Goal: Task Accomplishment & Management: Manage account settings

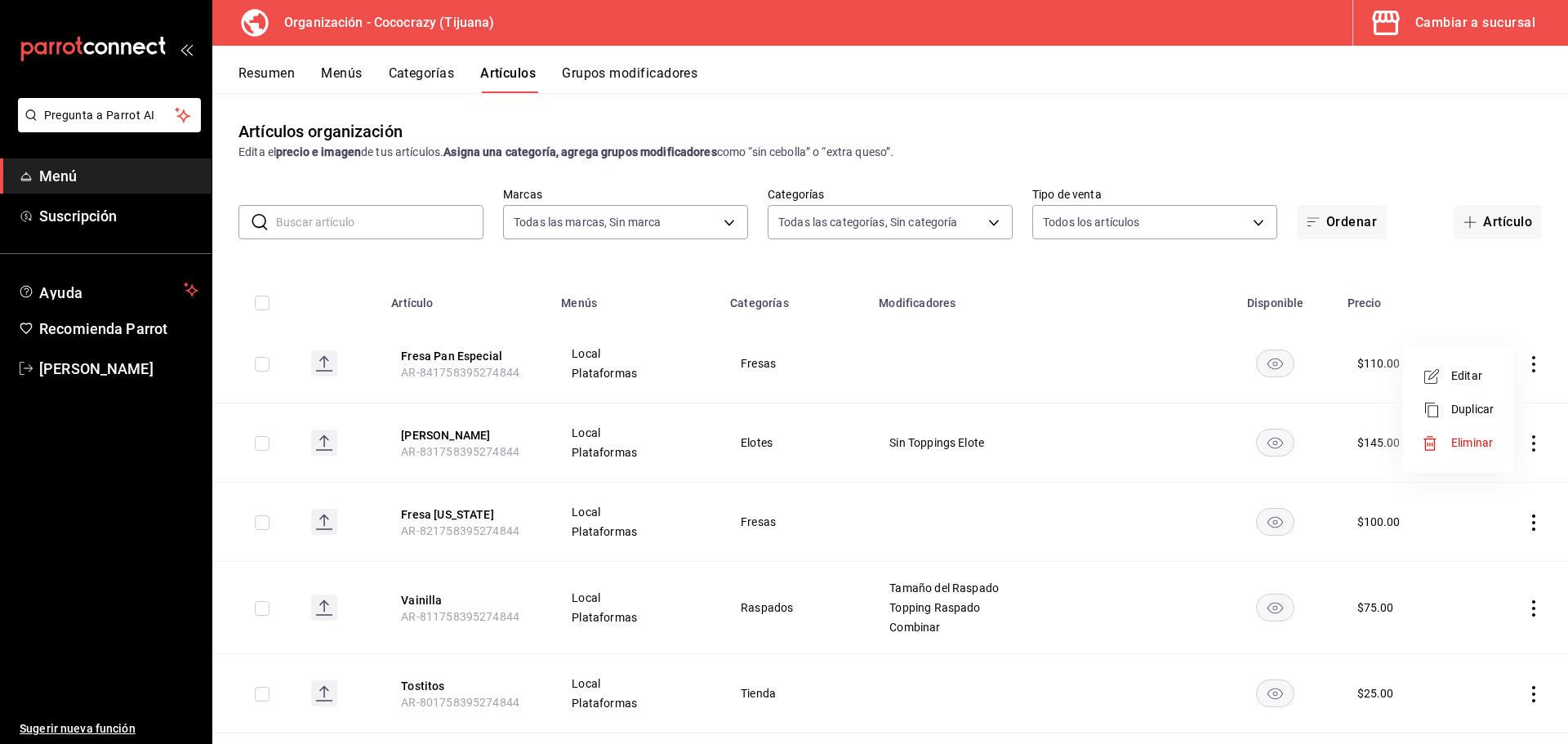
scroll to position [3766, 0]
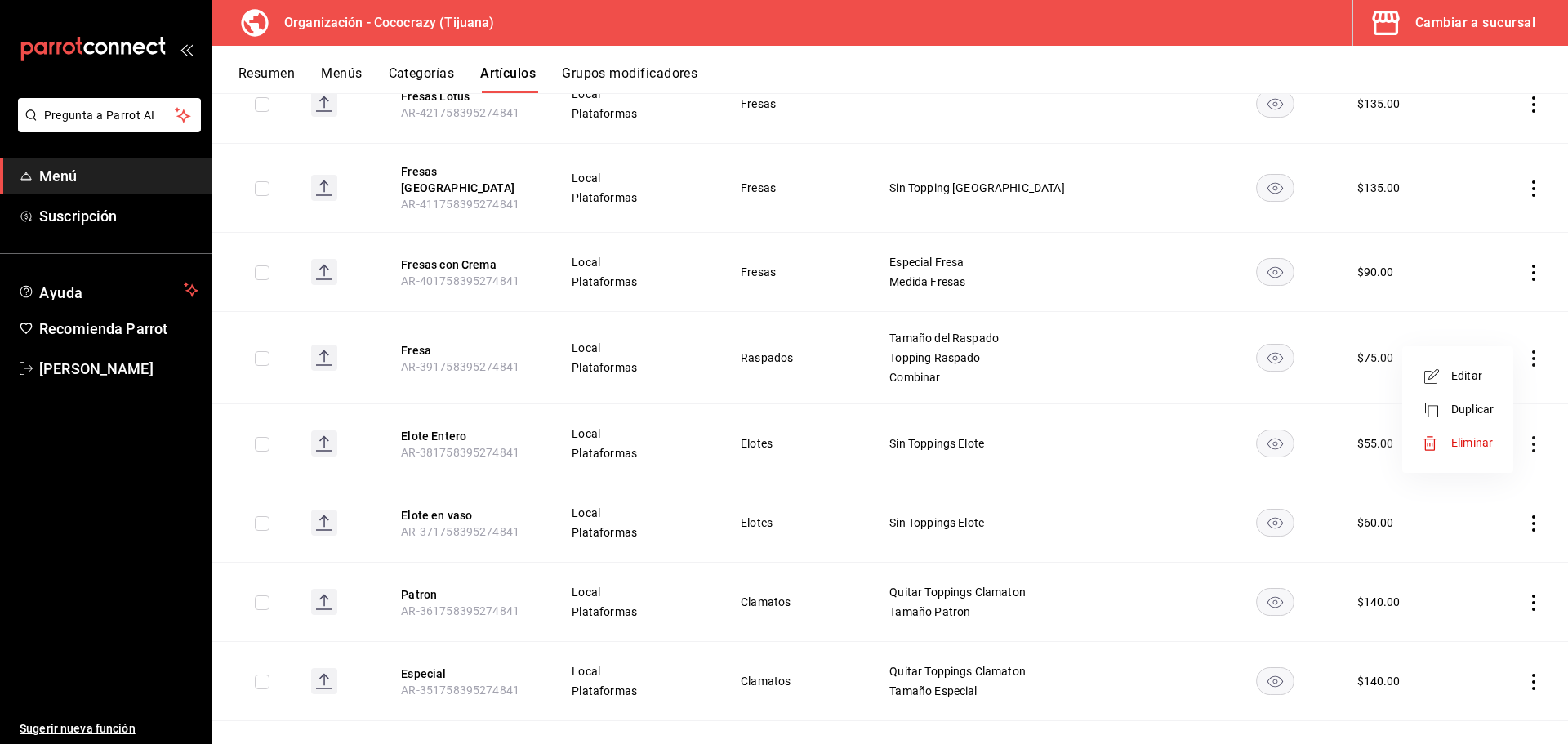
drag, startPoint x: 1547, startPoint y: 422, endPoint x: 1537, endPoint y: 426, distance: 10.8
click at [1545, 422] on div at bounding box center [784, 372] width 1568 height 744
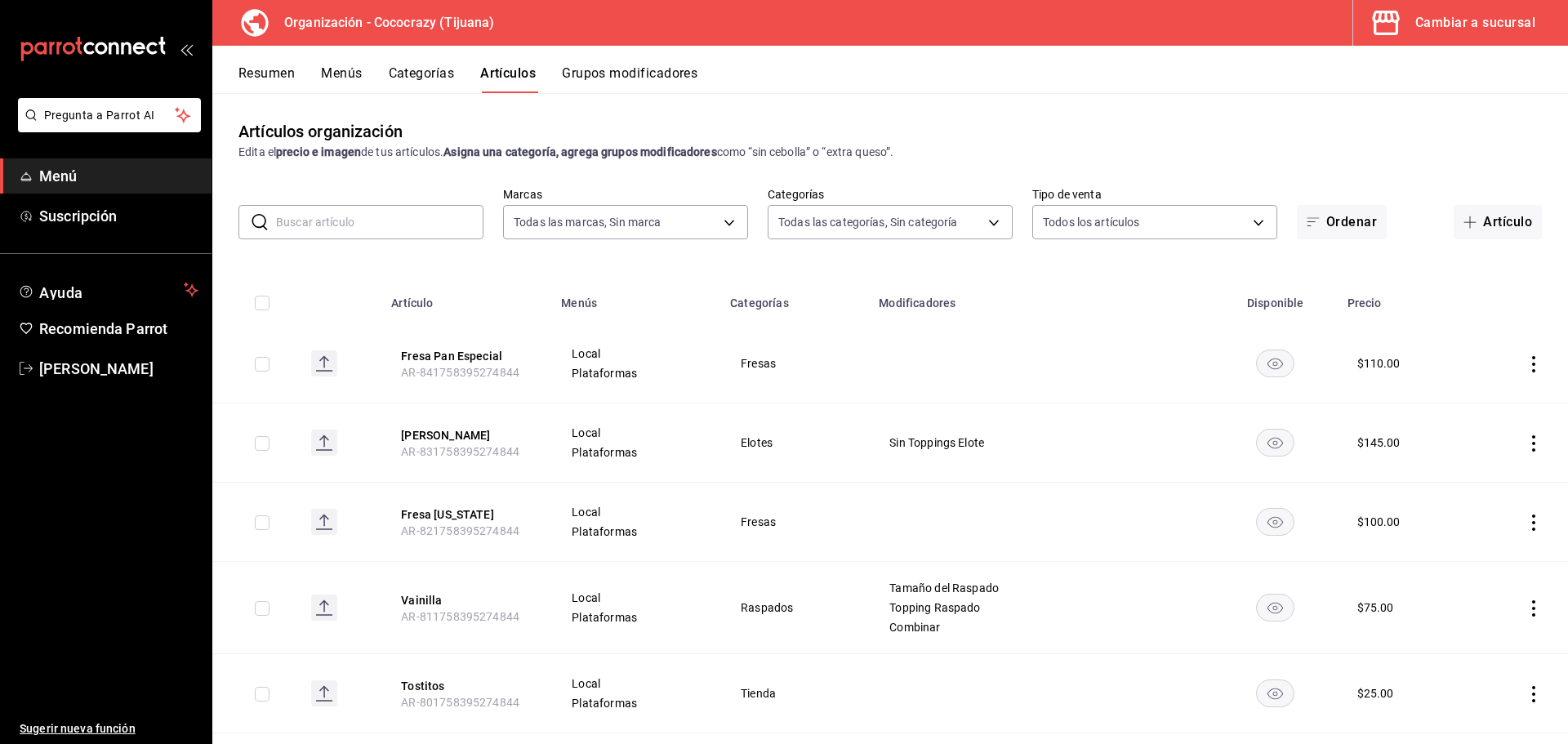
click at [272, 74] on button "Resumen" at bounding box center [267, 79] width 56 height 28
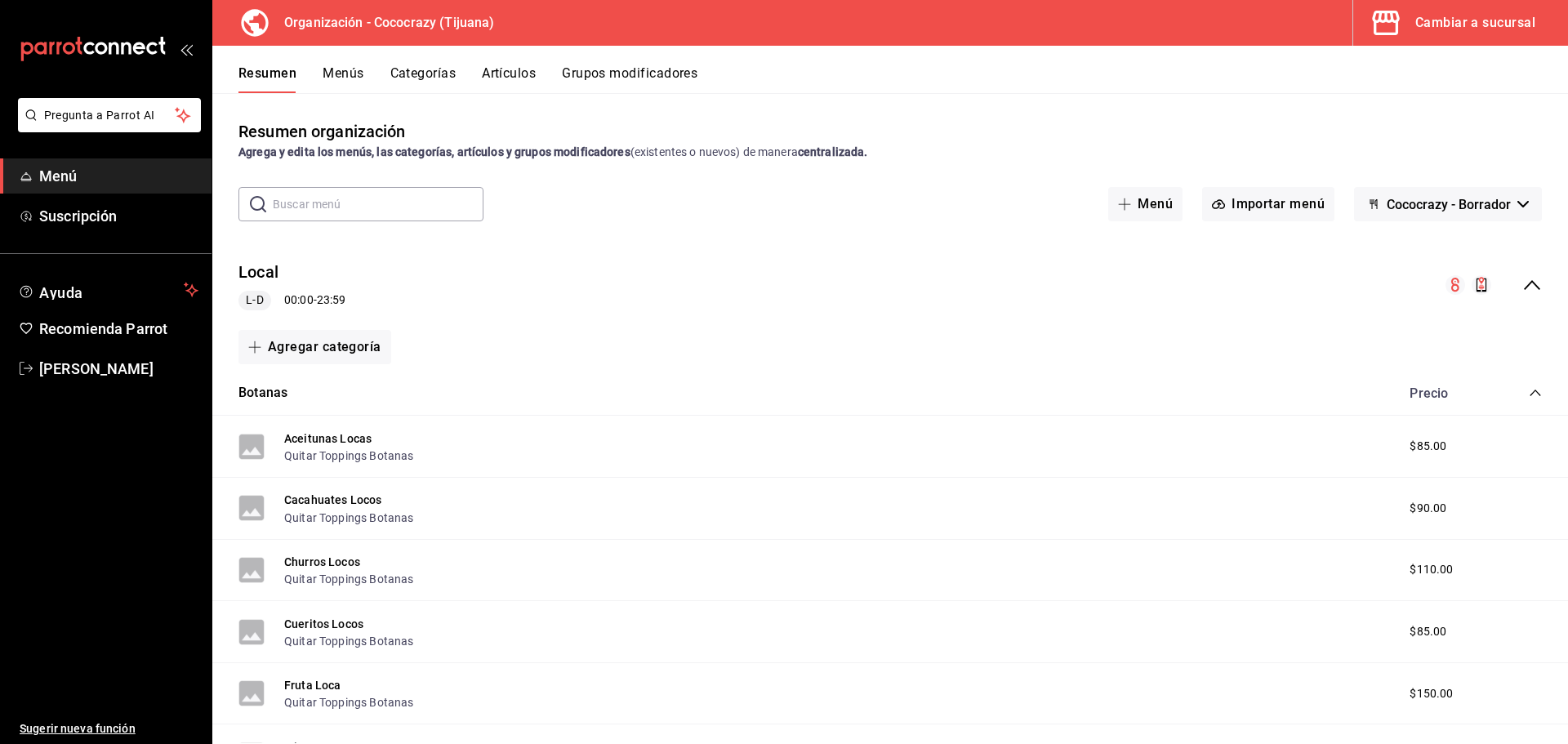
click at [1524, 285] on icon "collapse-menu-row" at bounding box center [1531, 285] width 16 height 10
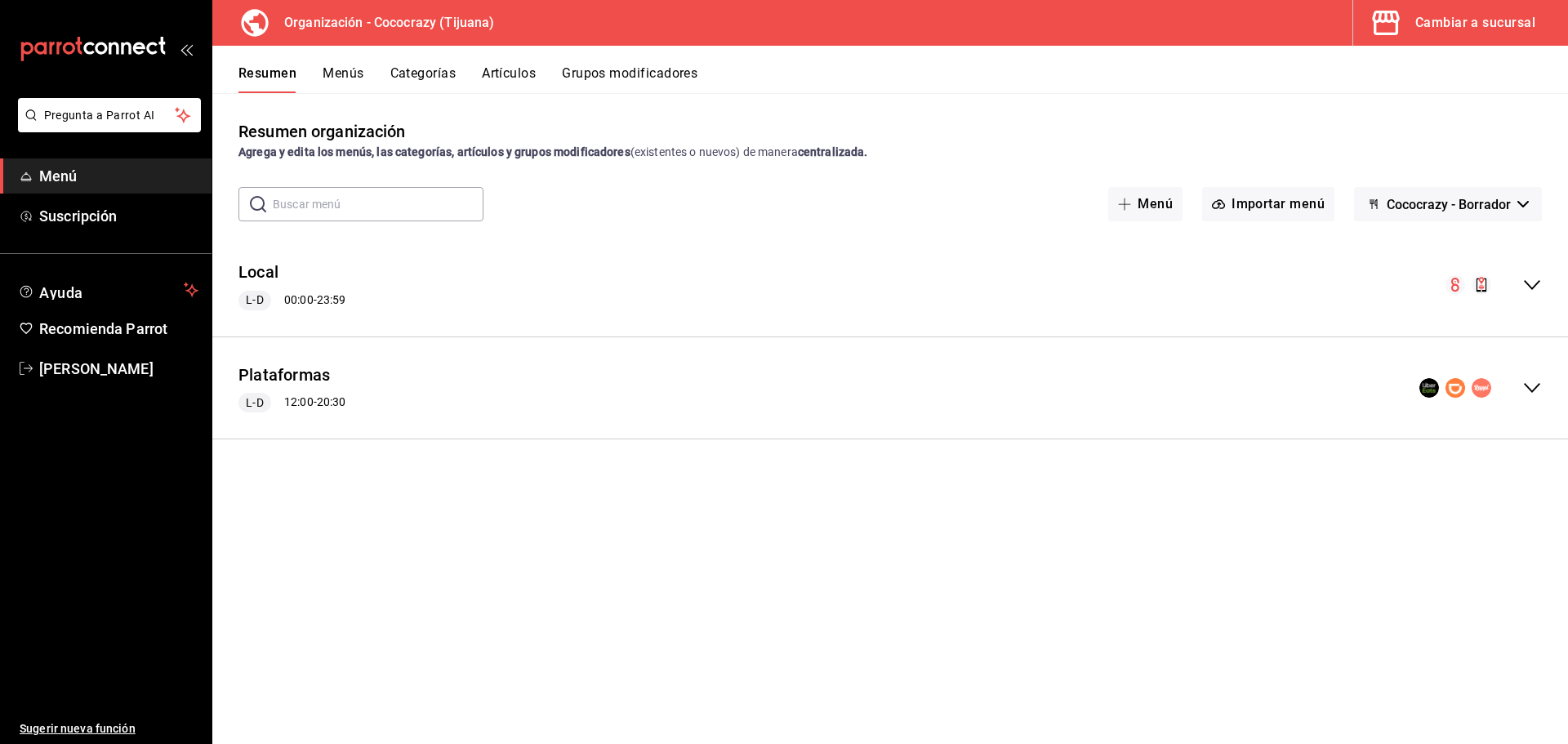
click at [1531, 382] on icon "collapse-menu-row" at bounding box center [1531, 387] width 20 height 20
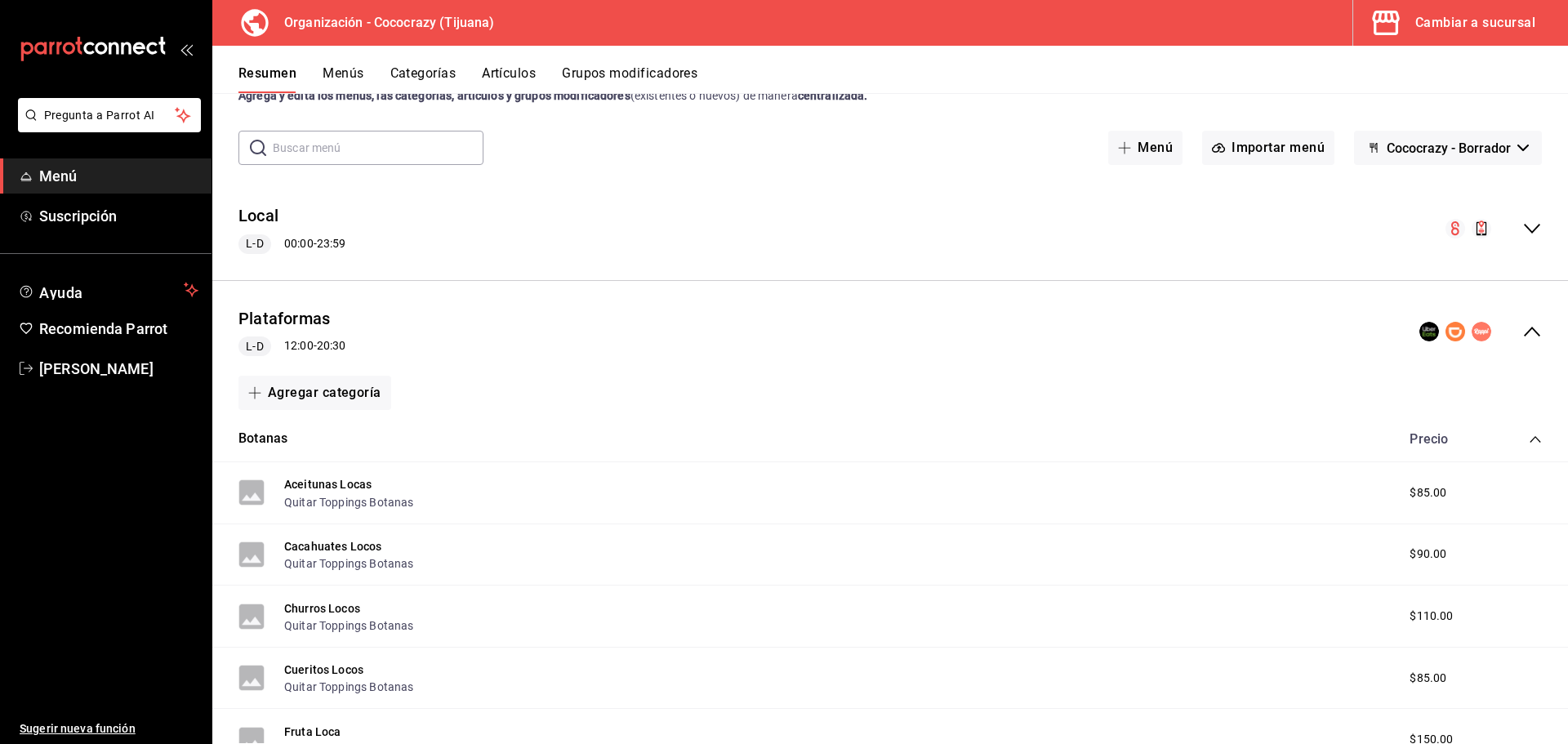
scroll to position [163, 0]
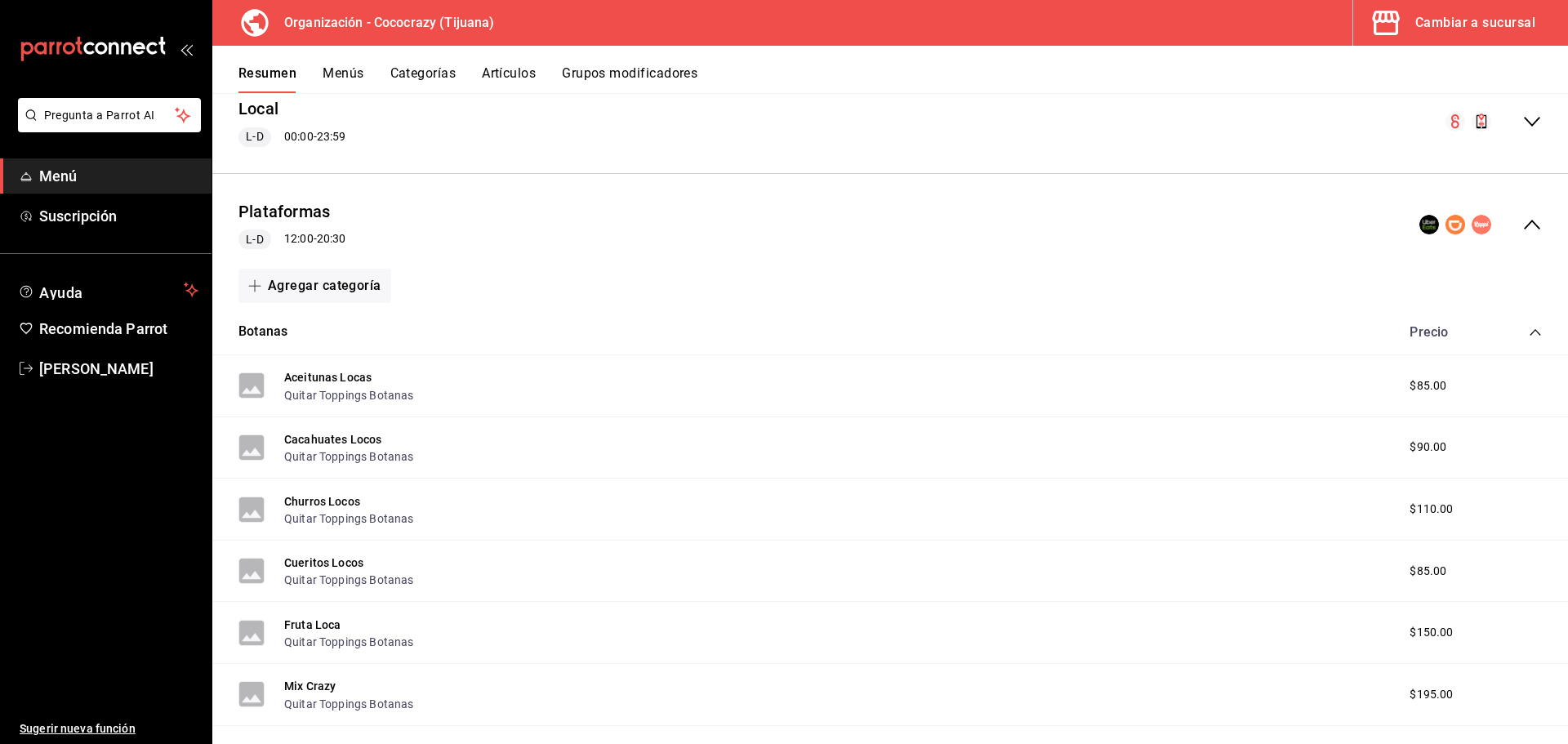
click at [1420, 393] on span "$85.00" at bounding box center [1428, 386] width 37 height 17
click at [1417, 388] on span "$85.00" at bounding box center [1428, 386] width 37 height 17
click at [1413, 388] on span "$85.00" at bounding box center [1428, 386] width 37 height 17
click at [1416, 384] on span "$85.00" at bounding box center [1428, 386] width 37 height 17
click at [329, 388] on button "Quitar Toppings Botanas" at bounding box center [349, 395] width 129 height 16
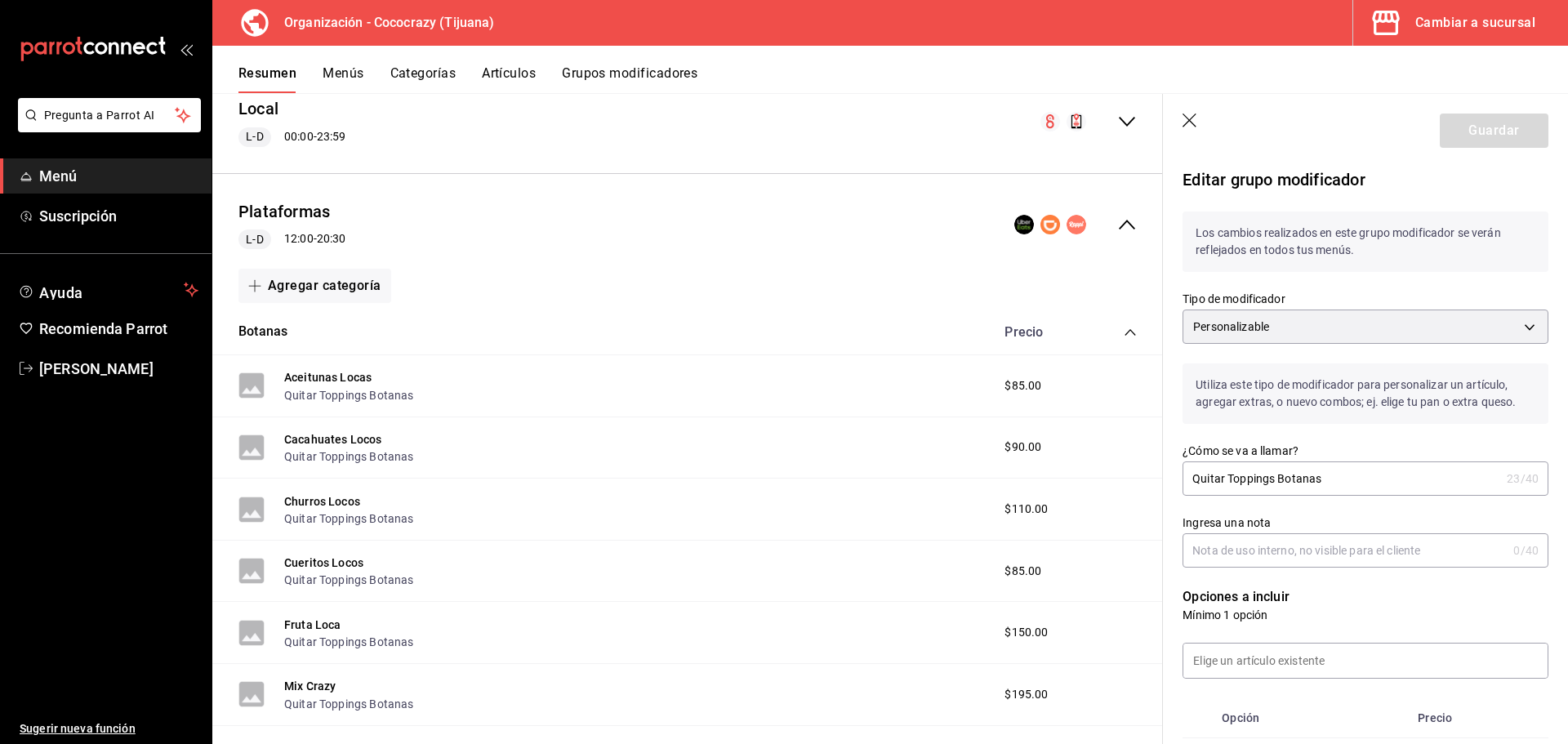
click at [587, 376] on div "Aceitunas Locas Quitar Toppings Botanas $85.00" at bounding box center [687, 386] width 950 height 62
click at [340, 376] on button "Aceitunas Locas" at bounding box center [328, 377] width 87 height 16
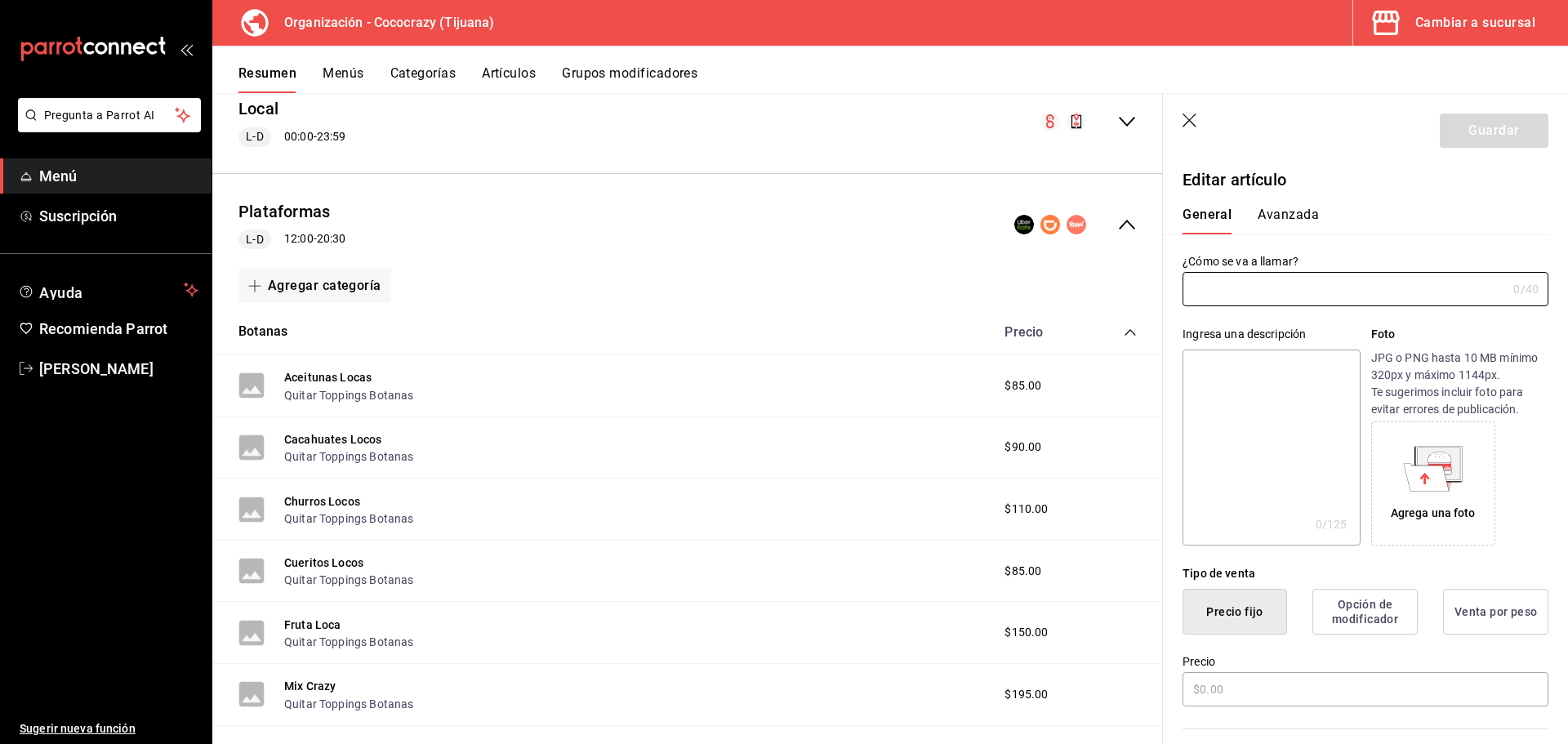
type input "Aceitunas Locas"
type input "AR-01758395274839"
type input "$85.00"
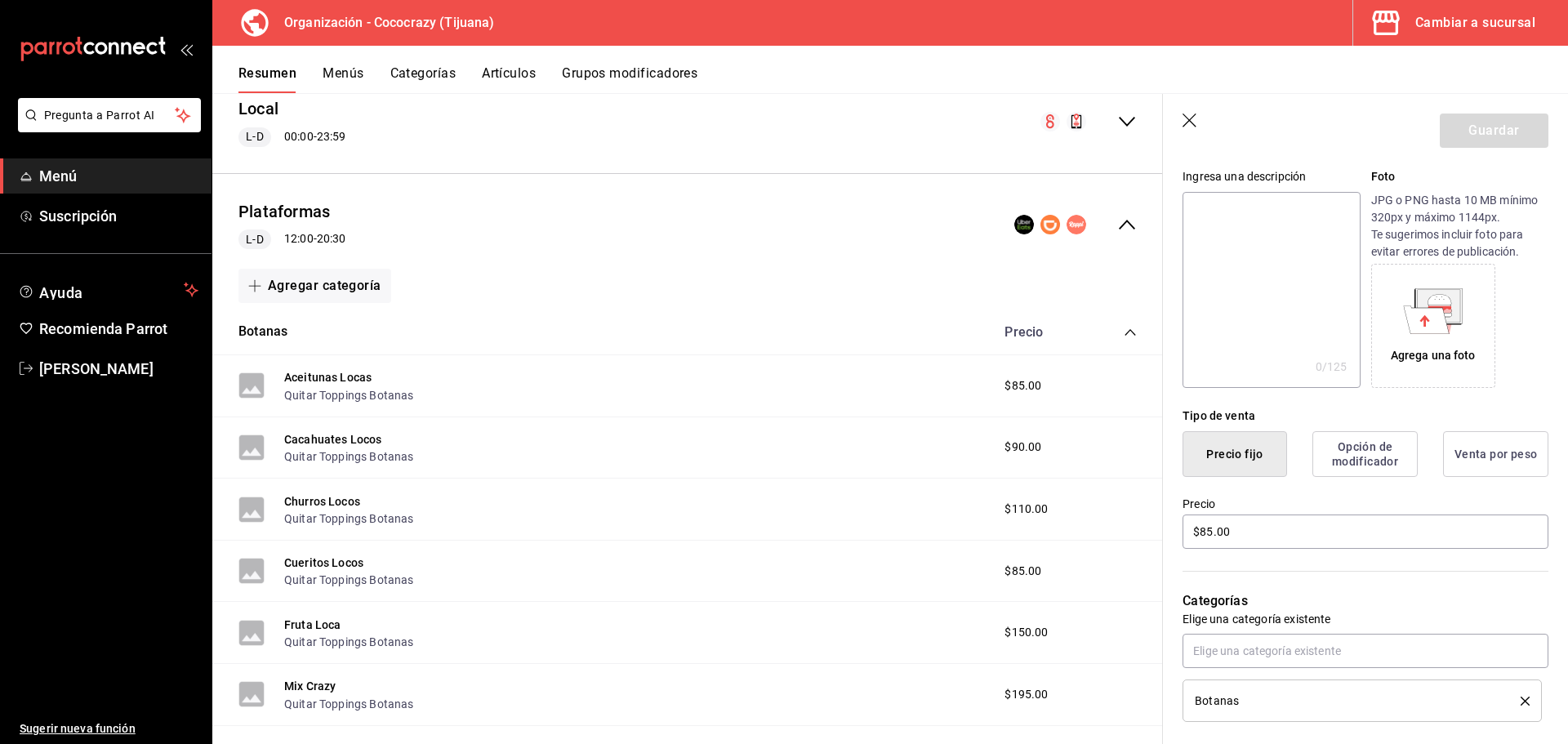
scroll to position [163, 0]
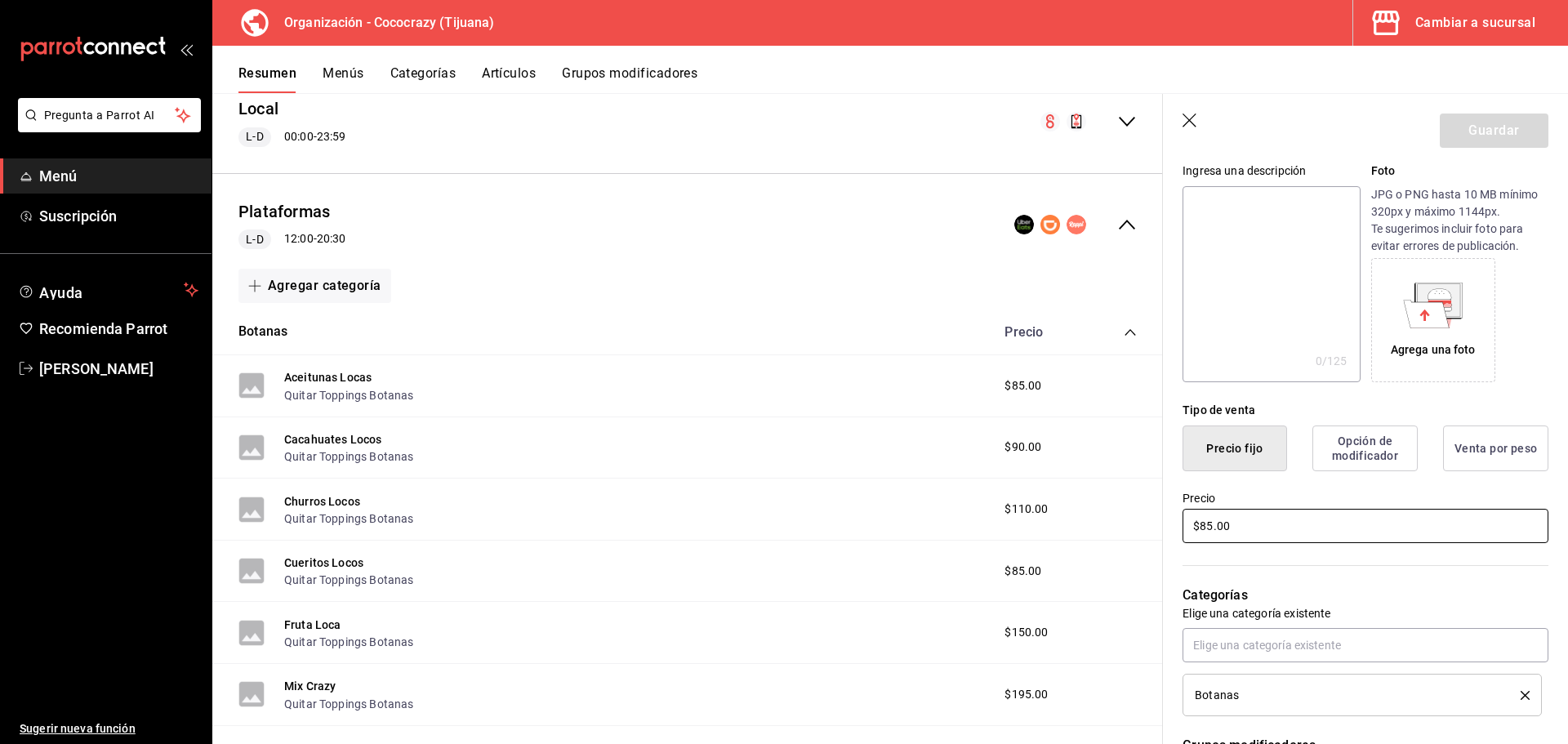
drag, startPoint x: 1215, startPoint y: 515, endPoint x: 1174, endPoint y: 522, distance: 41.6
click at [1174, 522] on div "Precio $85.00" at bounding box center [1356, 508] width 386 height 74
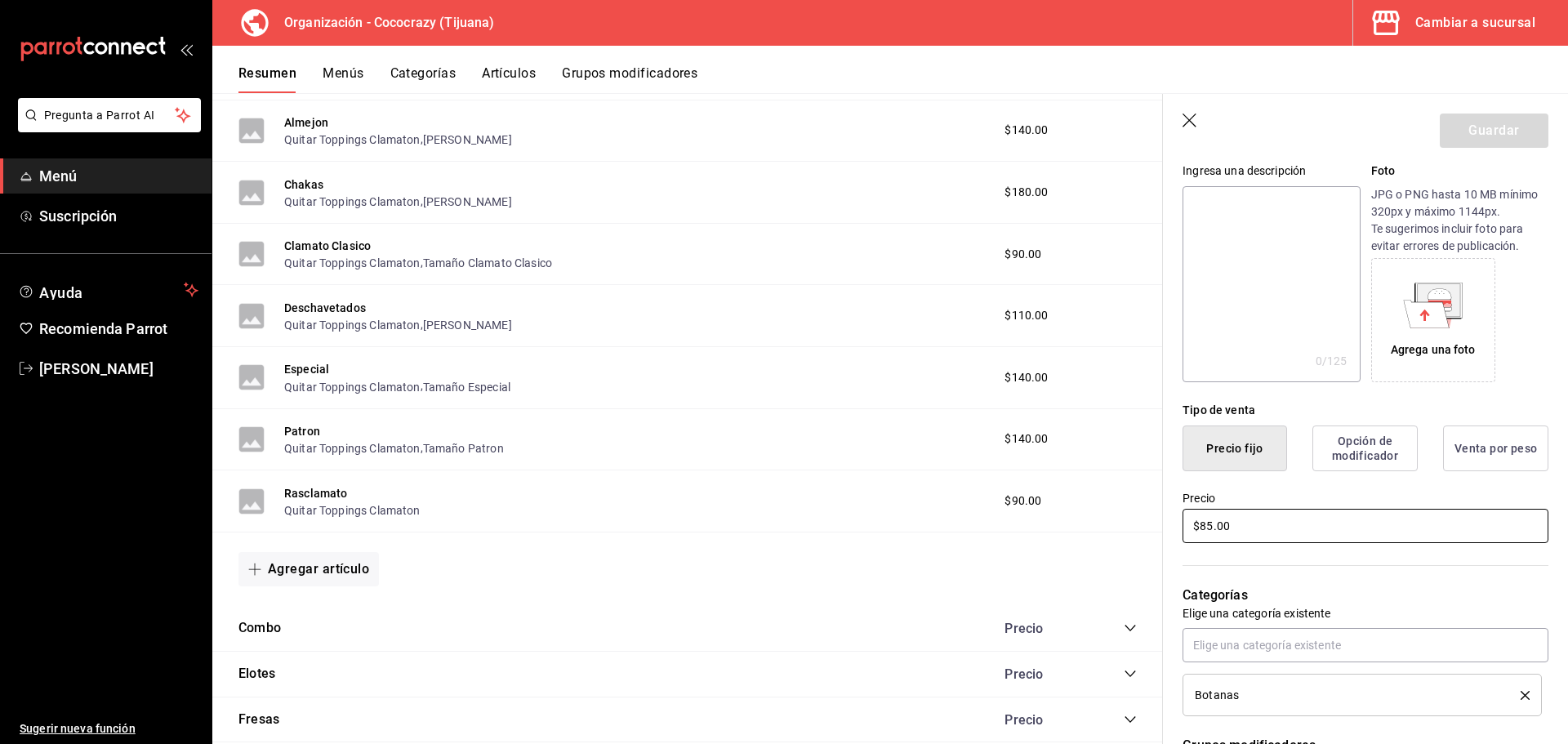
scroll to position [1523, 0]
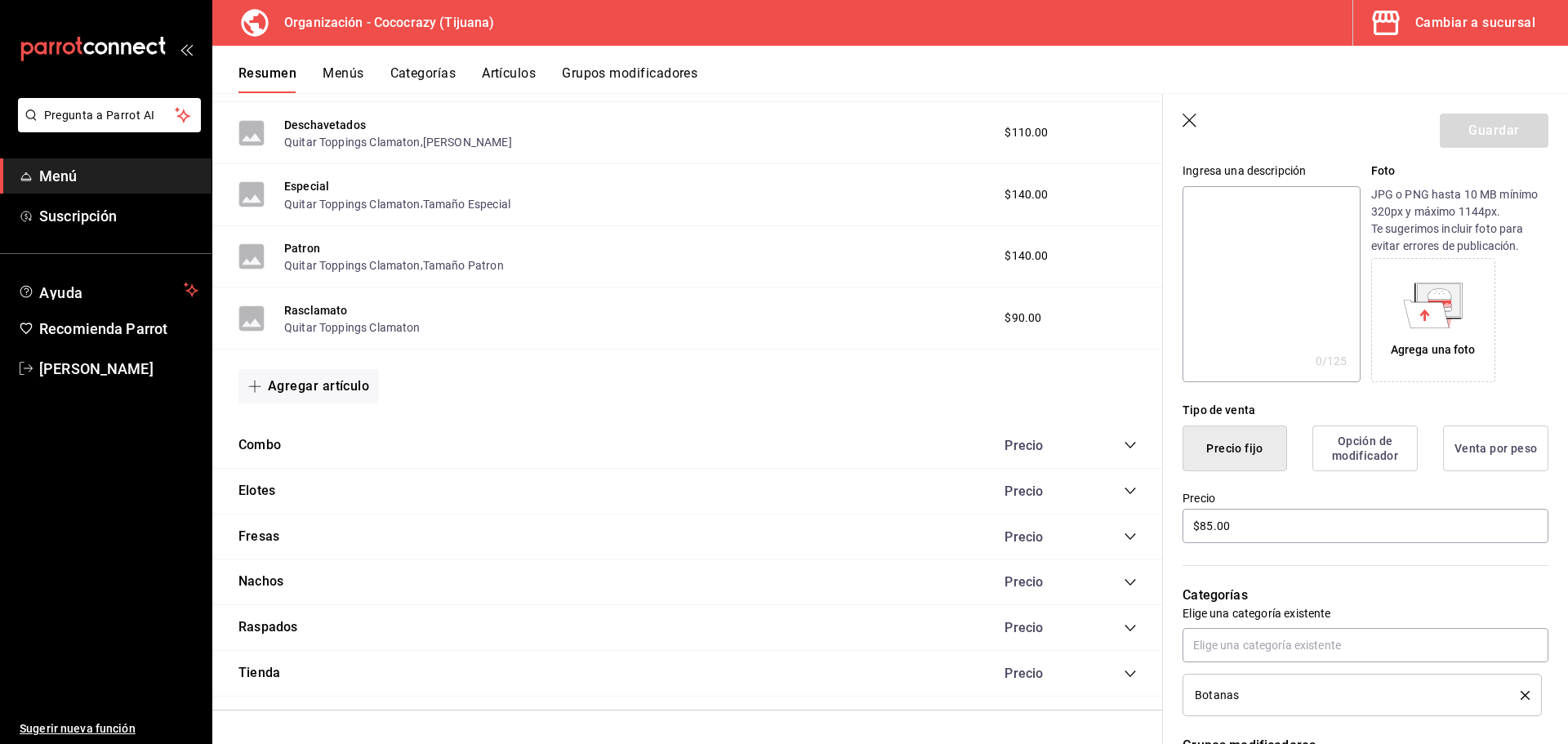
click at [1124, 541] on icon "collapse-category-row" at bounding box center [1130, 536] width 13 height 13
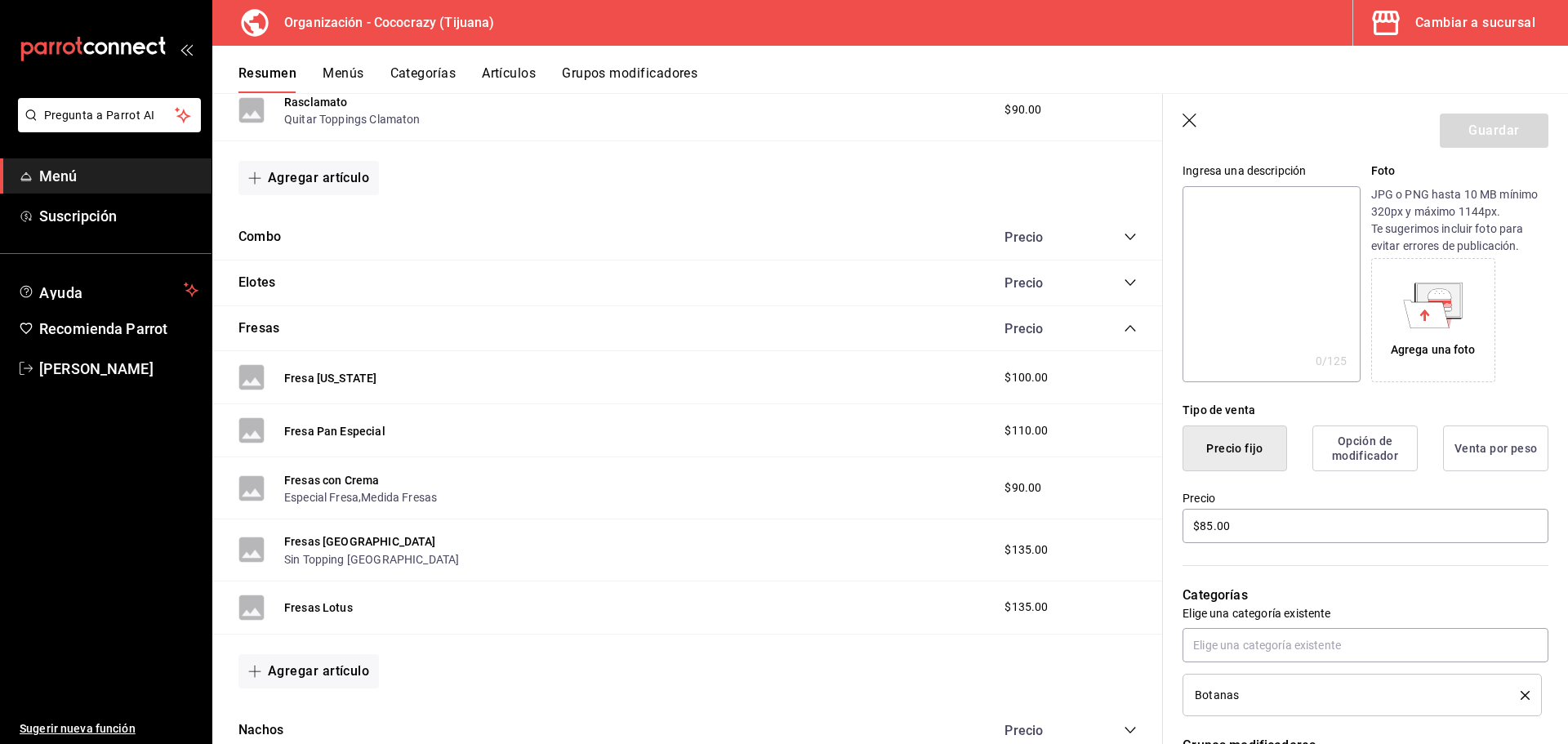
scroll to position [1768, 0]
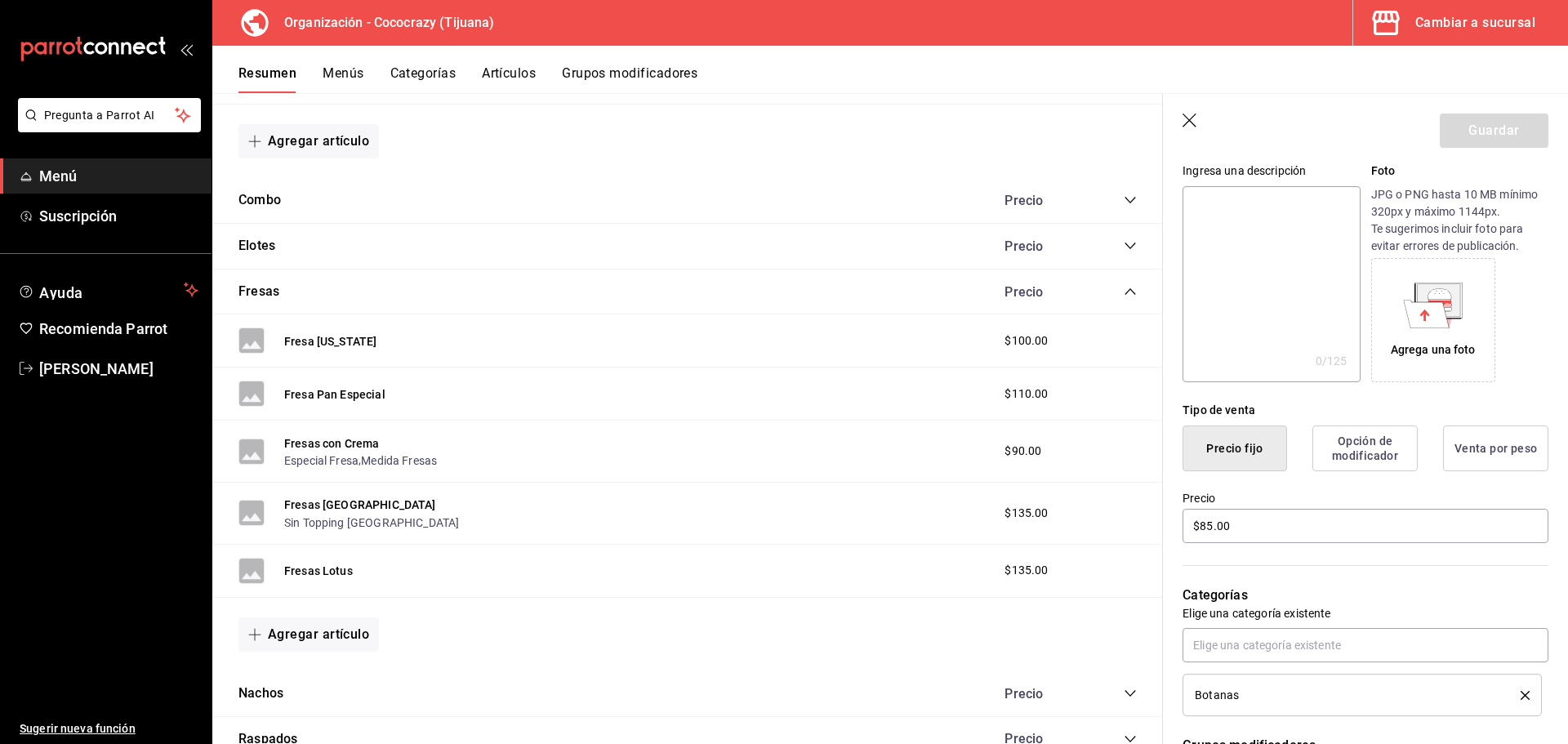
click at [1024, 570] on span "$135.00" at bounding box center [1026, 571] width 43 height 17
click at [321, 572] on button "Fresas Lotus" at bounding box center [319, 570] width 69 height 16
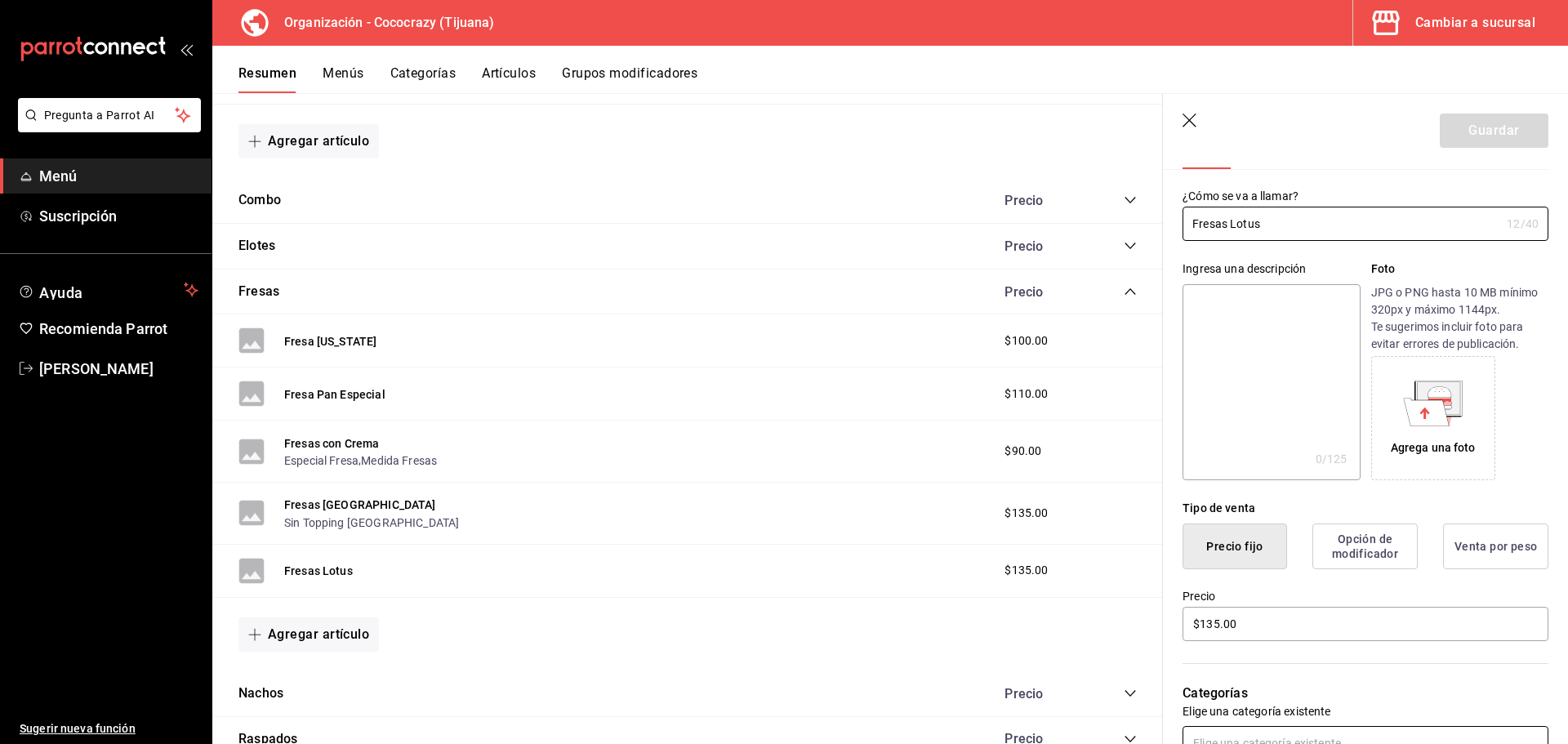
scroll to position [163, 0]
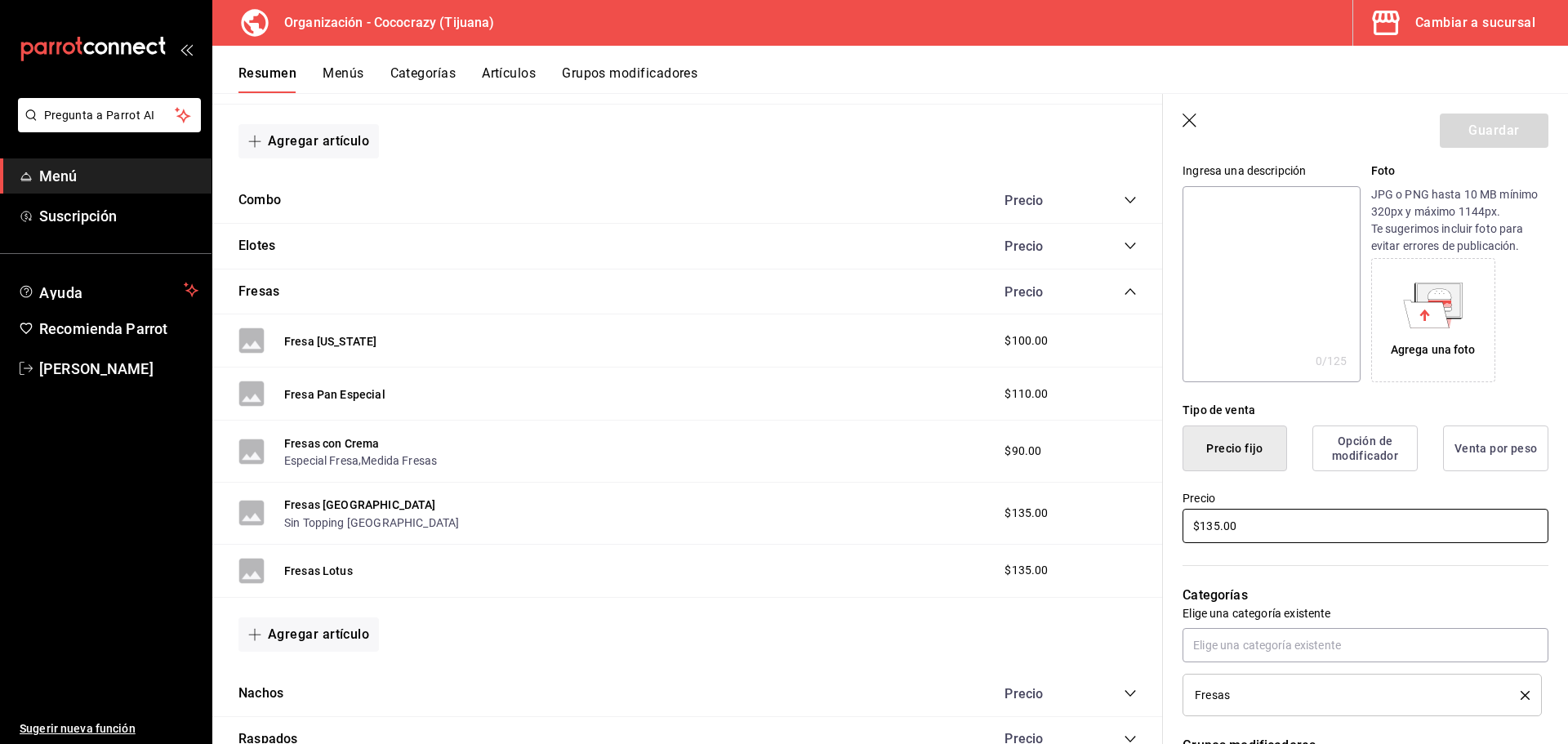
drag, startPoint x: 1256, startPoint y: 530, endPoint x: 1158, endPoint y: 522, distance: 98.3
click at [1158, 522] on main "Resumen organización Agrega y edita los menús, las categorías, artículos y grup…" at bounding box center [890, 419] width 1356 height 651
type input "$250.00"
drag, startPoint x: 1485, startPoint y: 121, endPoint x: 1423, endPoint y: 582, distance: 465.2
click at [1436, 492] on section "Guardar Editar artículo General Avanzada ¿Cómo se va a llamar? Fresas Lotus 12 …" at bounding box center [1365, 419] width 405 height 650
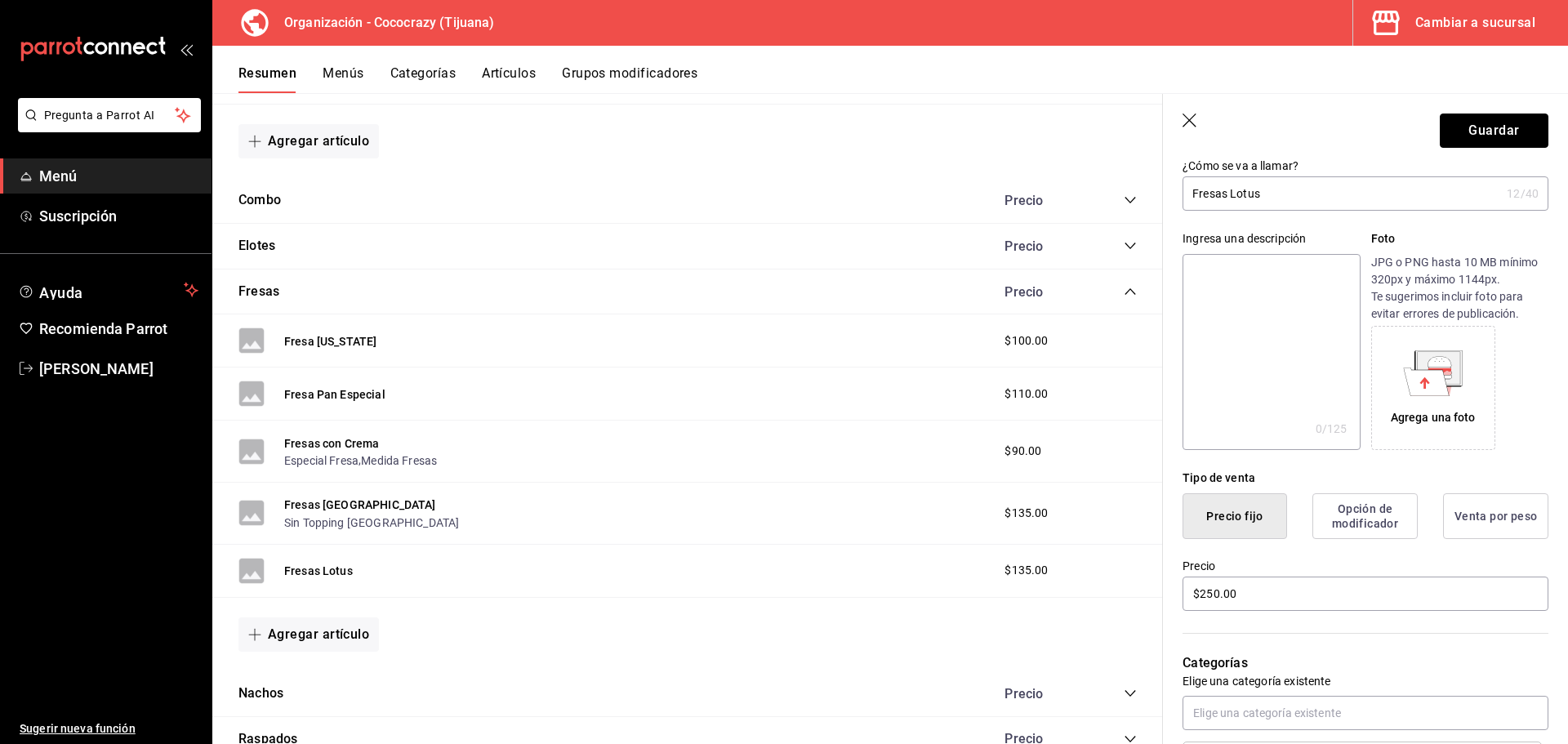
scroll to position [245, 0]
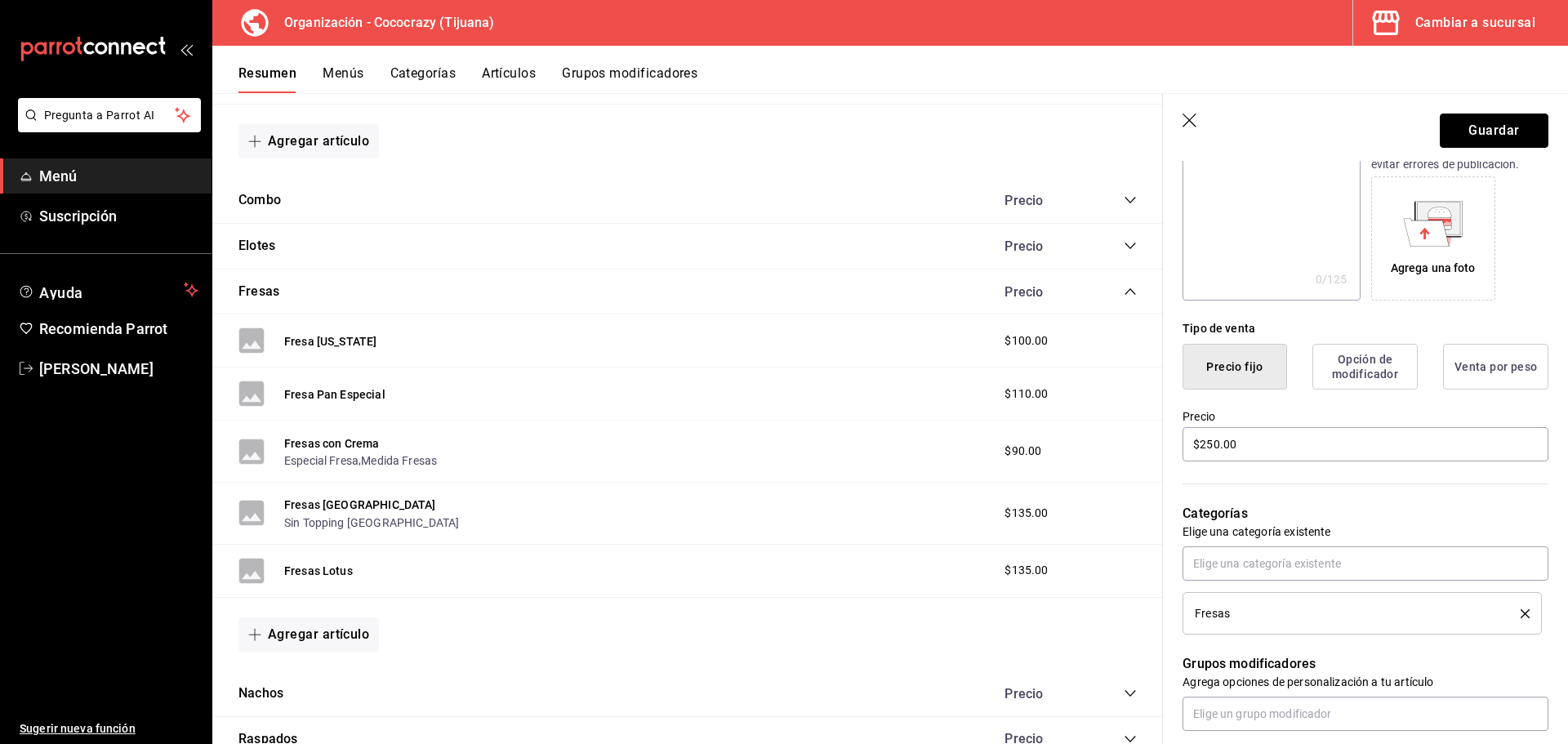
drag, startPoint x: 1475, startPoint y: 129, endPoint x: 1449, endPoint y: 147, distance: 31.6
click at [1475, 130] on button "Guardar" at bounding box center [1494, 131] width 109 height 34
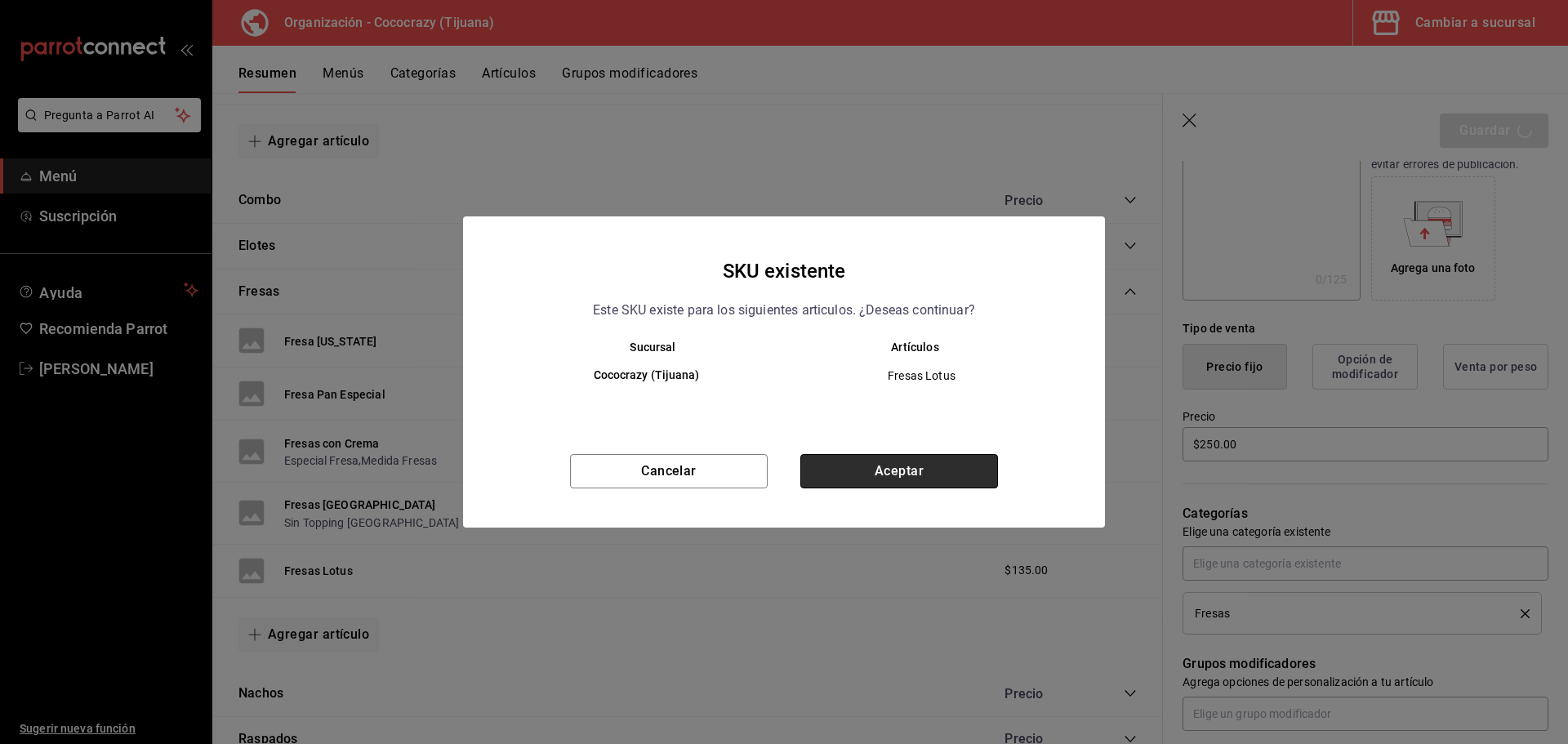
click at [889, 474] on button "Aceptar" at bounding box center [899, 471] width 198 height 34
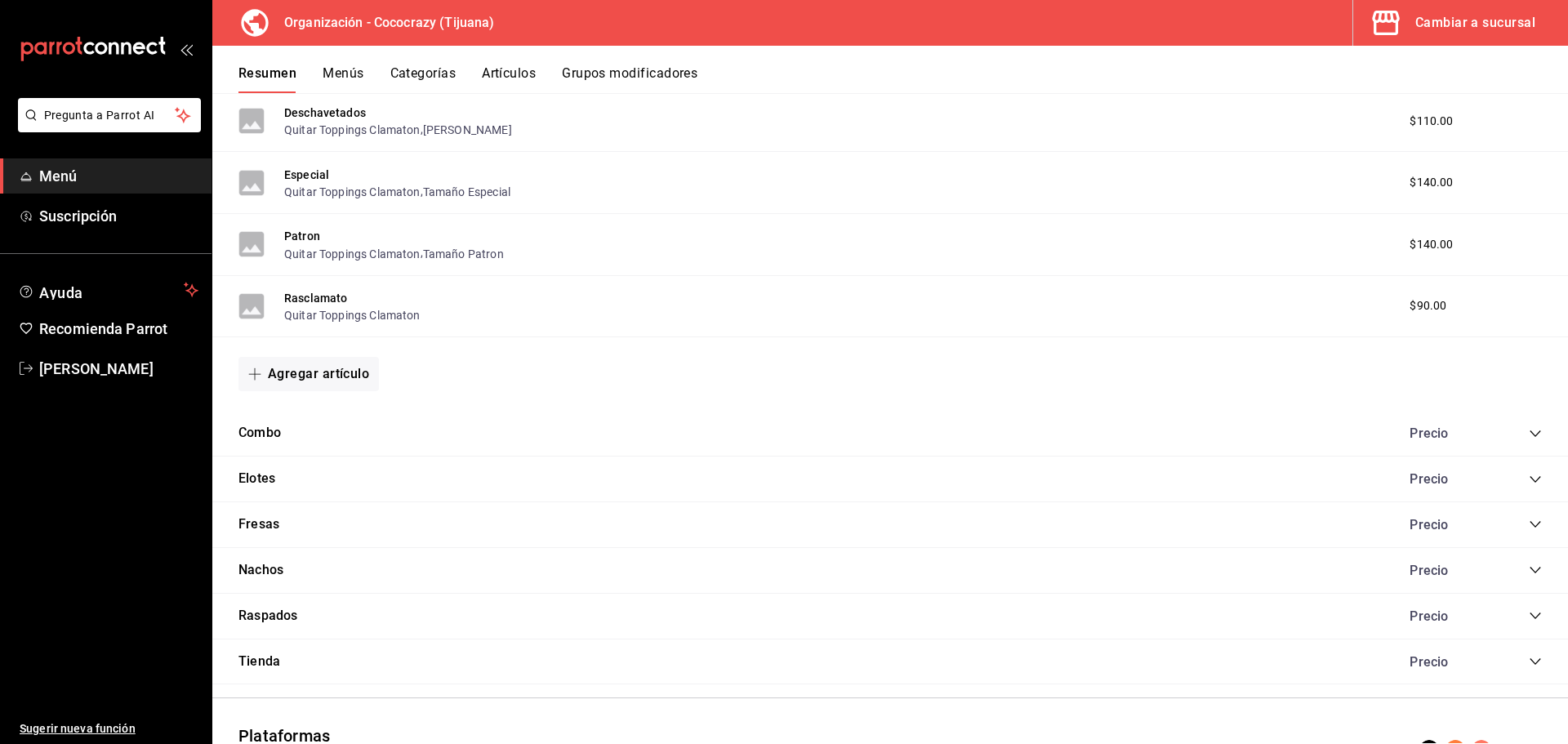
scroll to position [1441, 0]
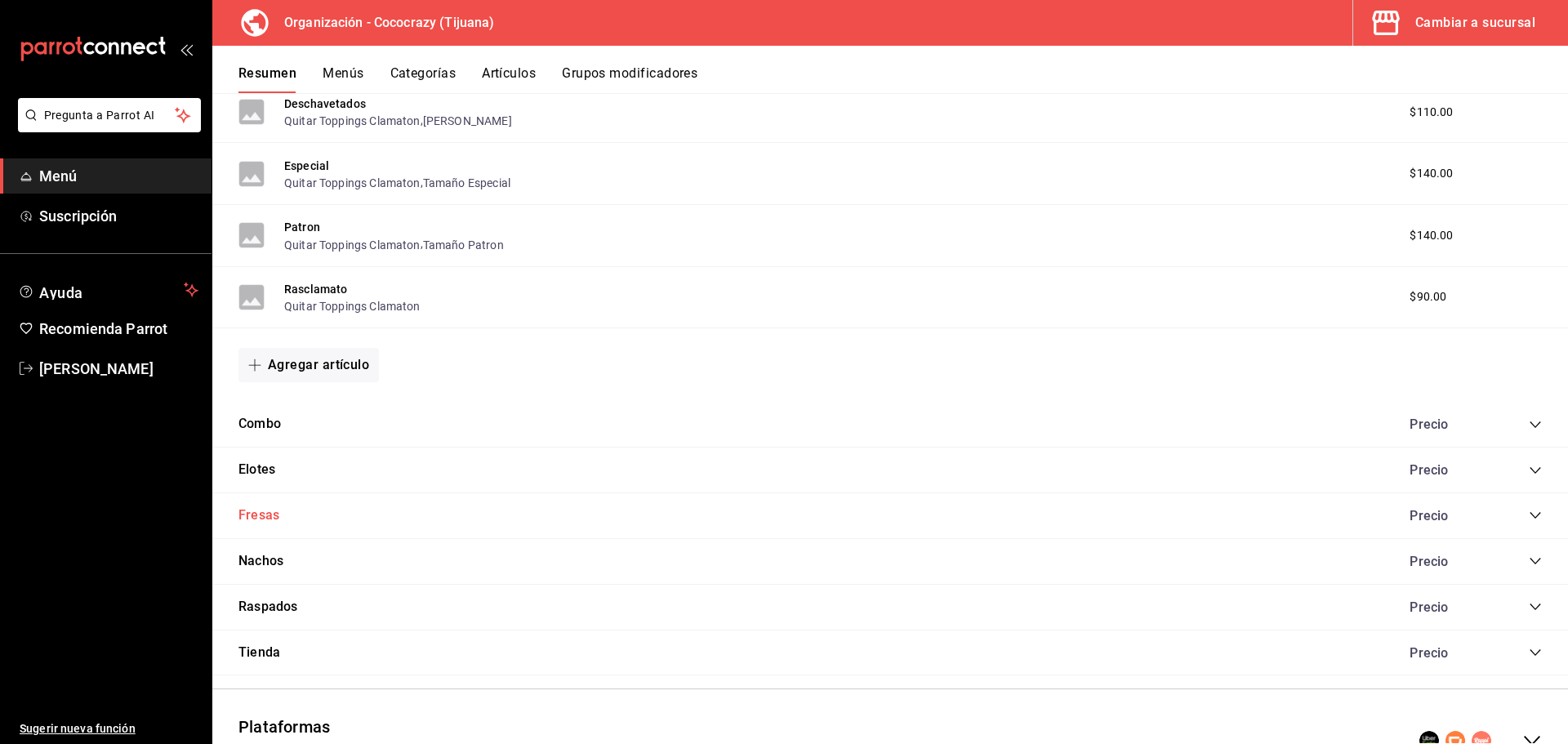
click at [272, 512] on button "Fresas" at bounding box center [259, 516] width 41 height 19
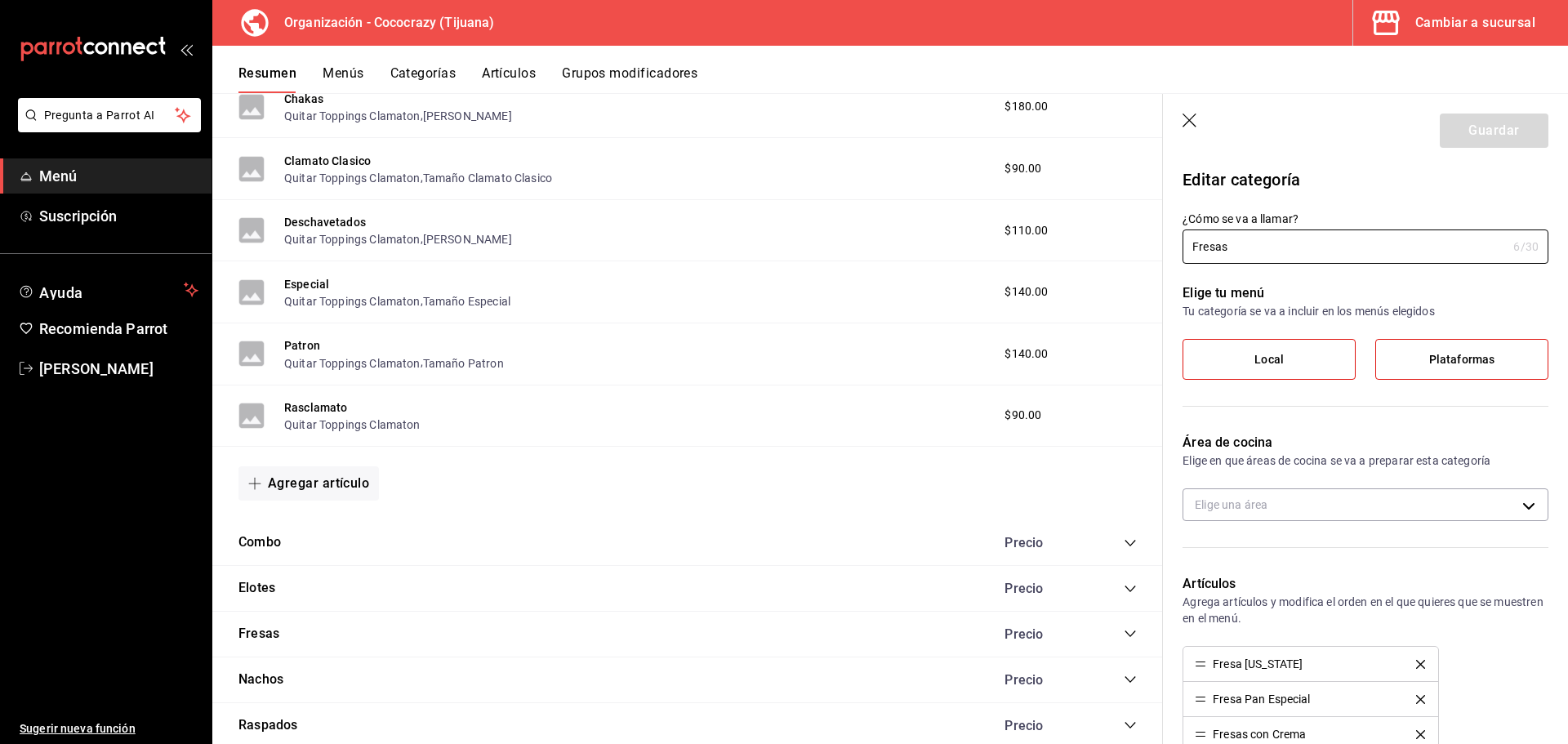
scroll to position [1360, 0]
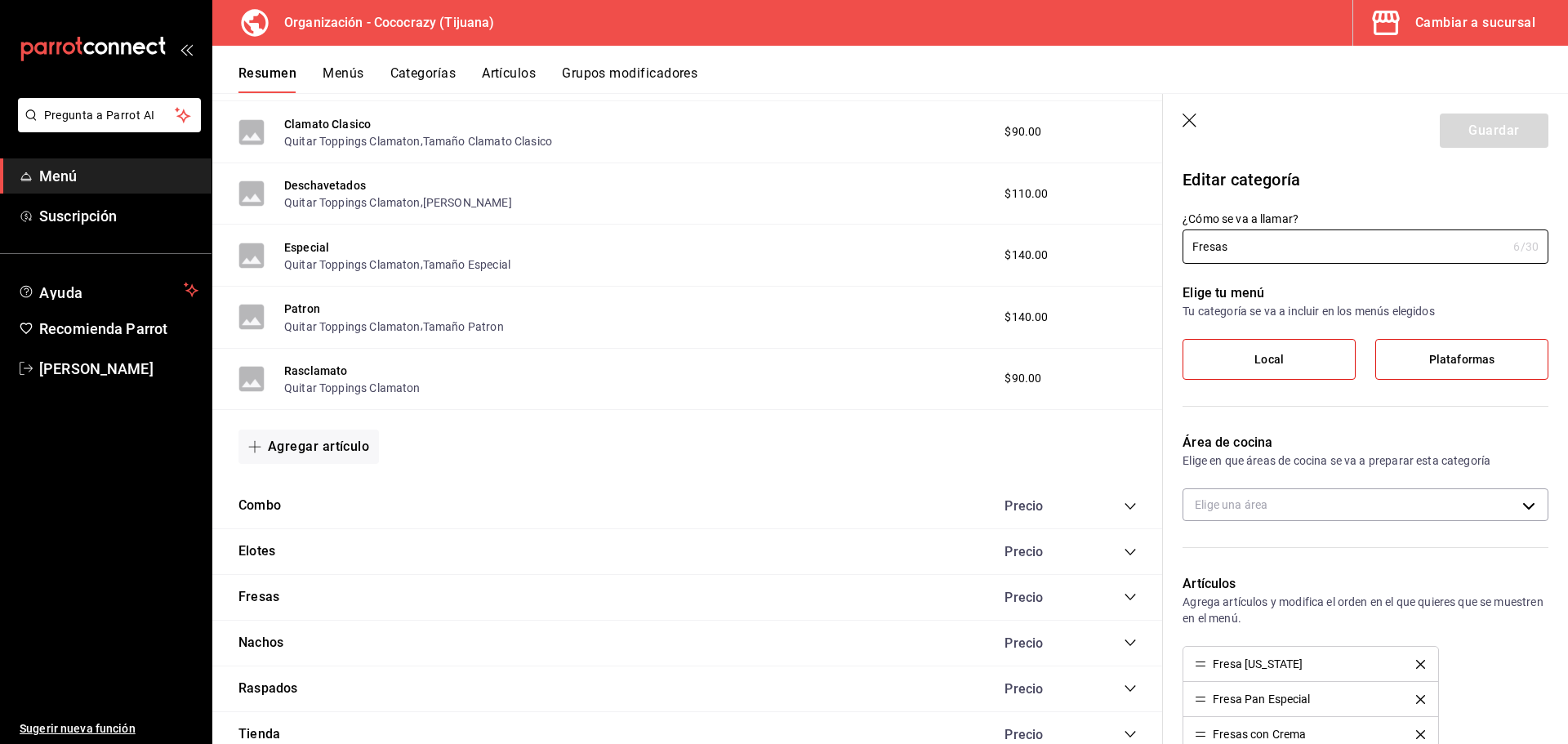
click at [1124, 596] on icon "collapse-category-row" at bounding box center [1130, 596] width 13 height 13
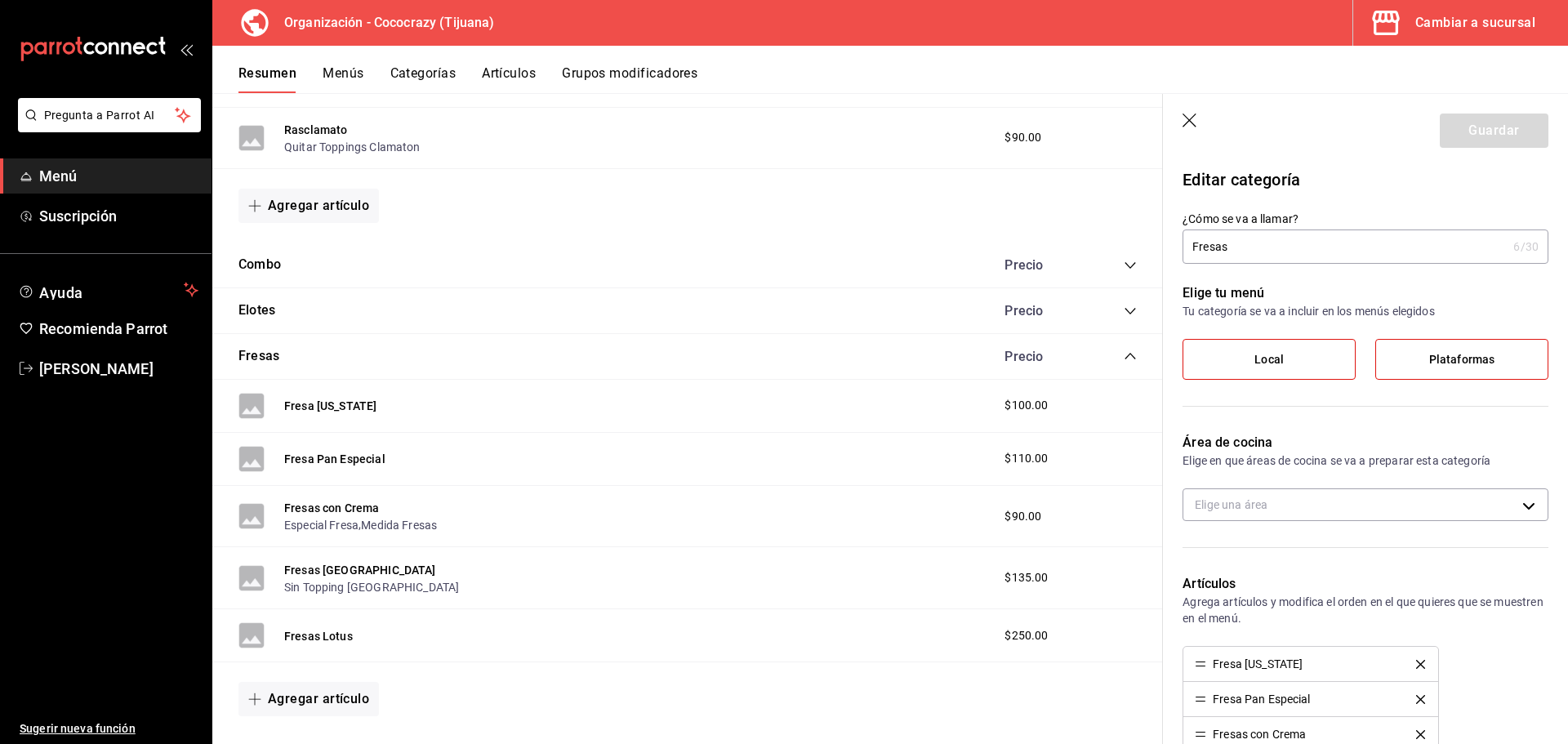
scroll to position [1604, 0]
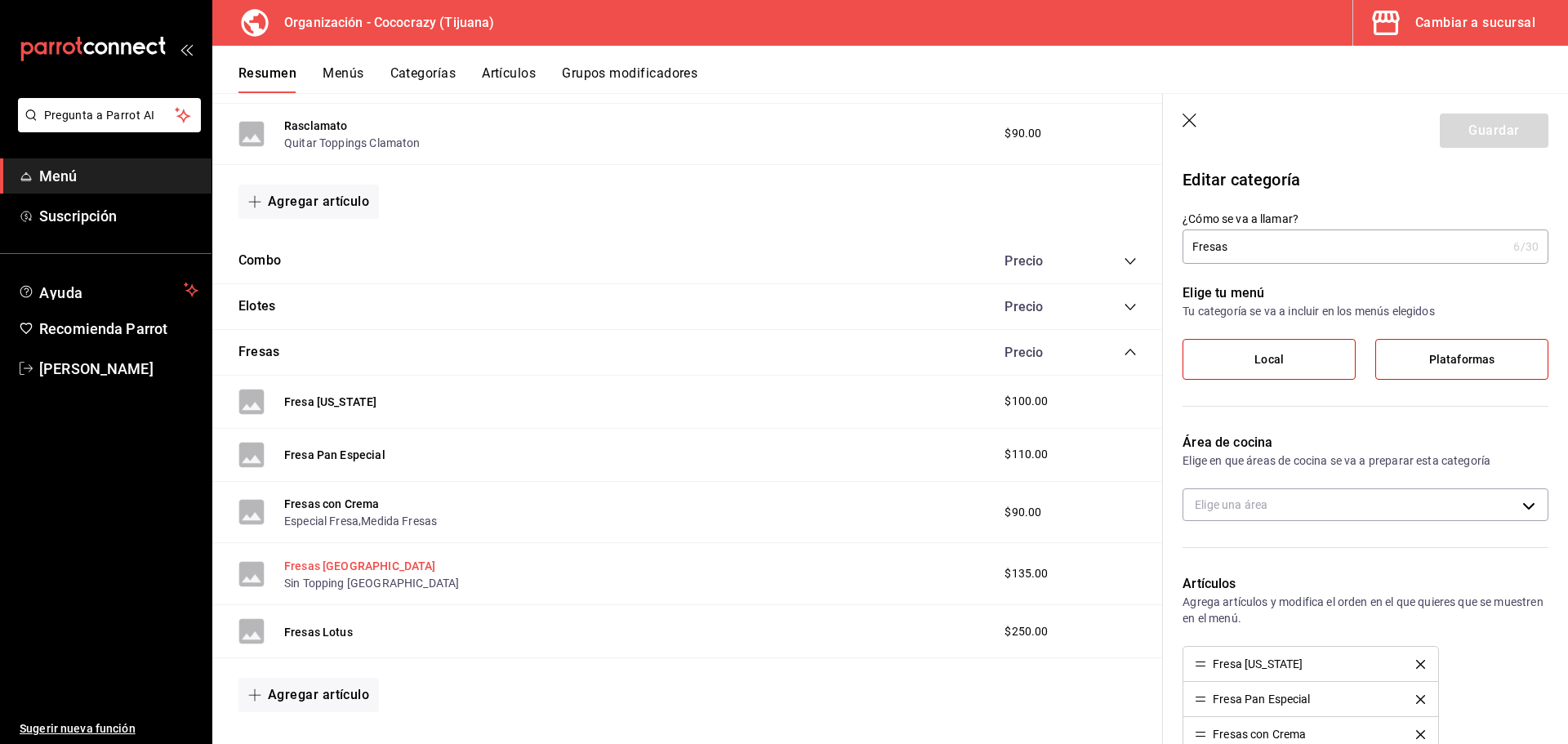
click at [324, 566] on button "Fresas [GEOGRAPHIC_DATA]" at bounding box center [360, 566] width 152 height 16
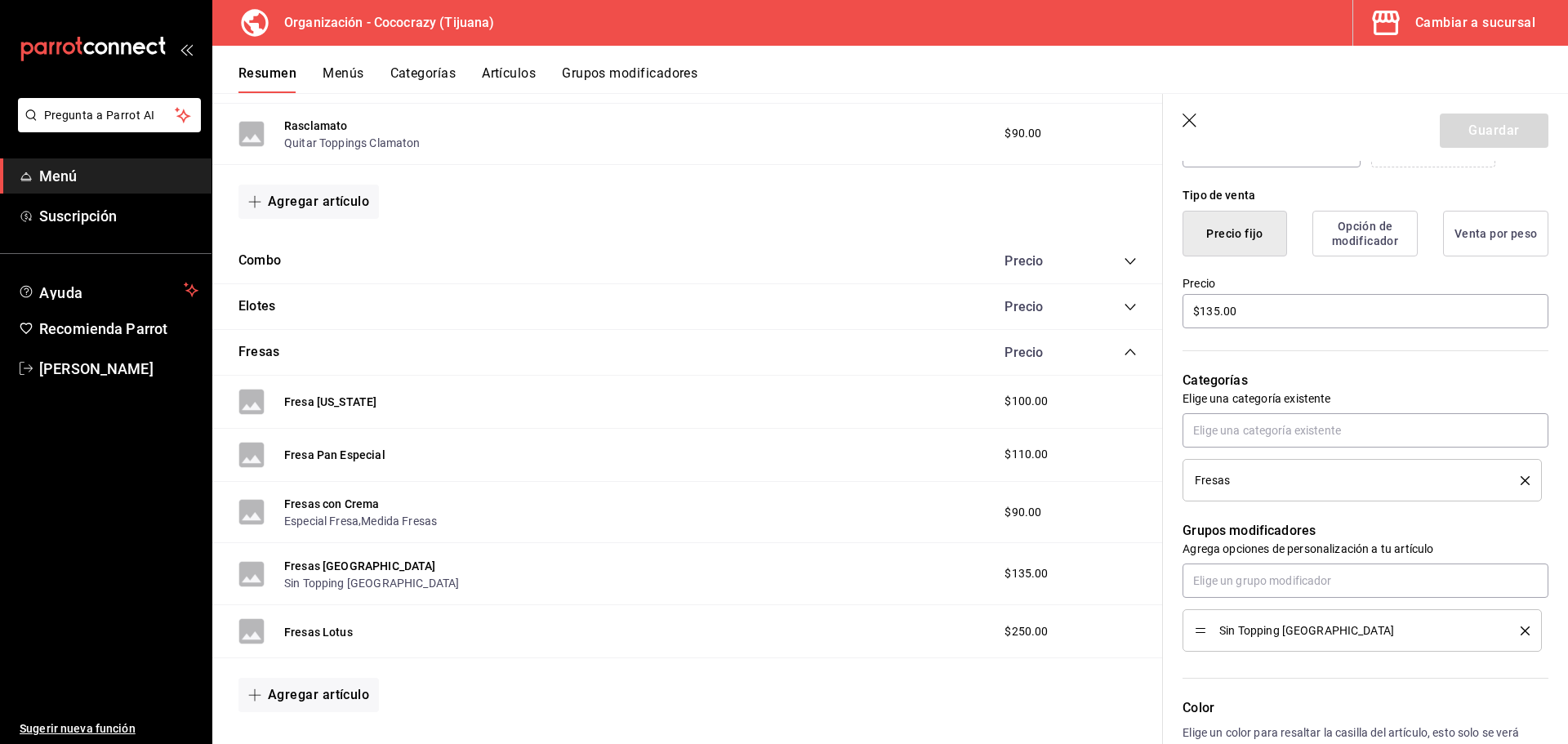
scroll to position [409, 0]
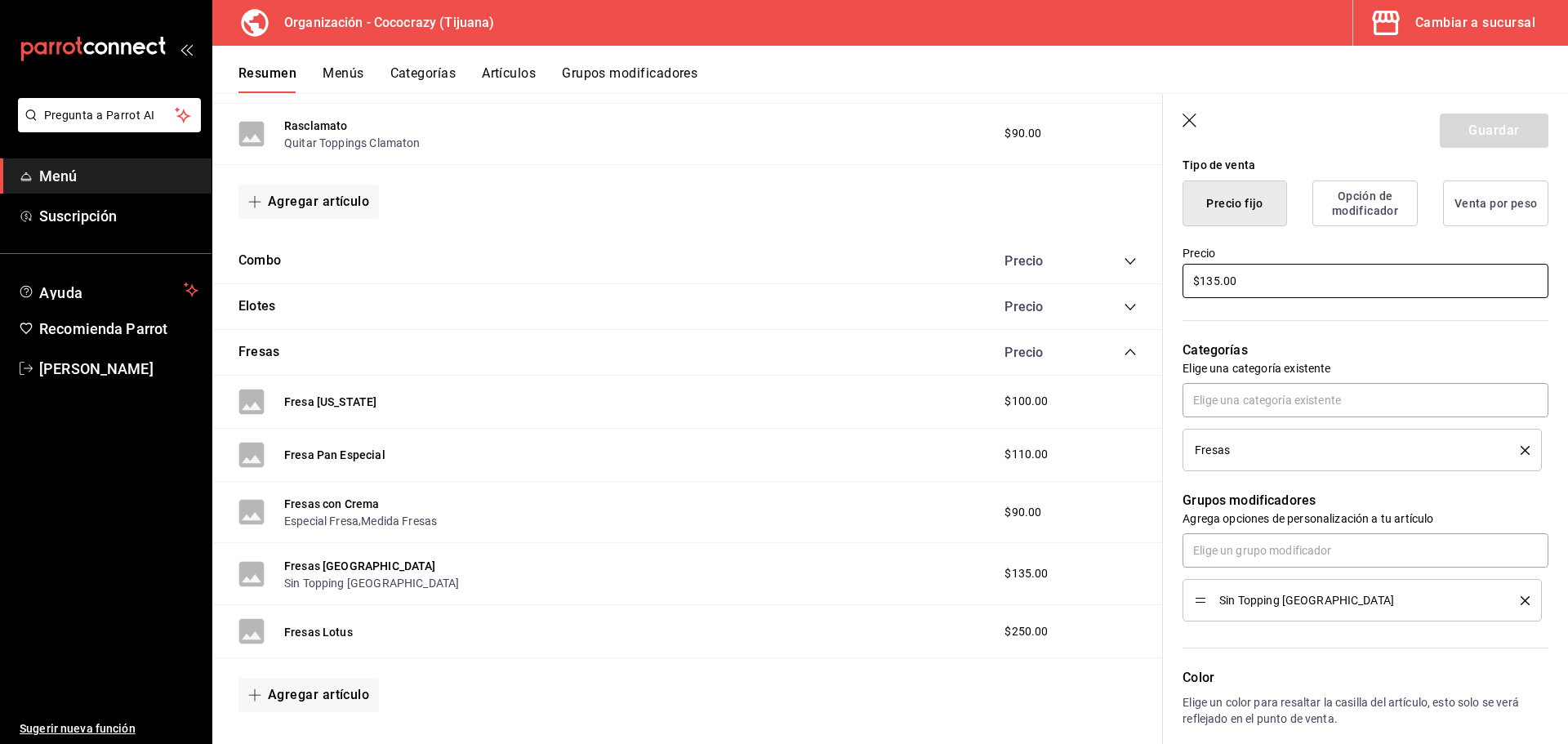
drag, startPoint x: 1267, startPoint y: 282, endPoint x: 1169, endPoint y: 288, distance: 98.2
click at [1169, 288] on div "Precio $135.00" at bounding box center [1356, 262] width 386 height 74
type input "$250.00"
click at [1488, 132] on button "Guardar" at bounding box center [1494, 131] width 109 height 34
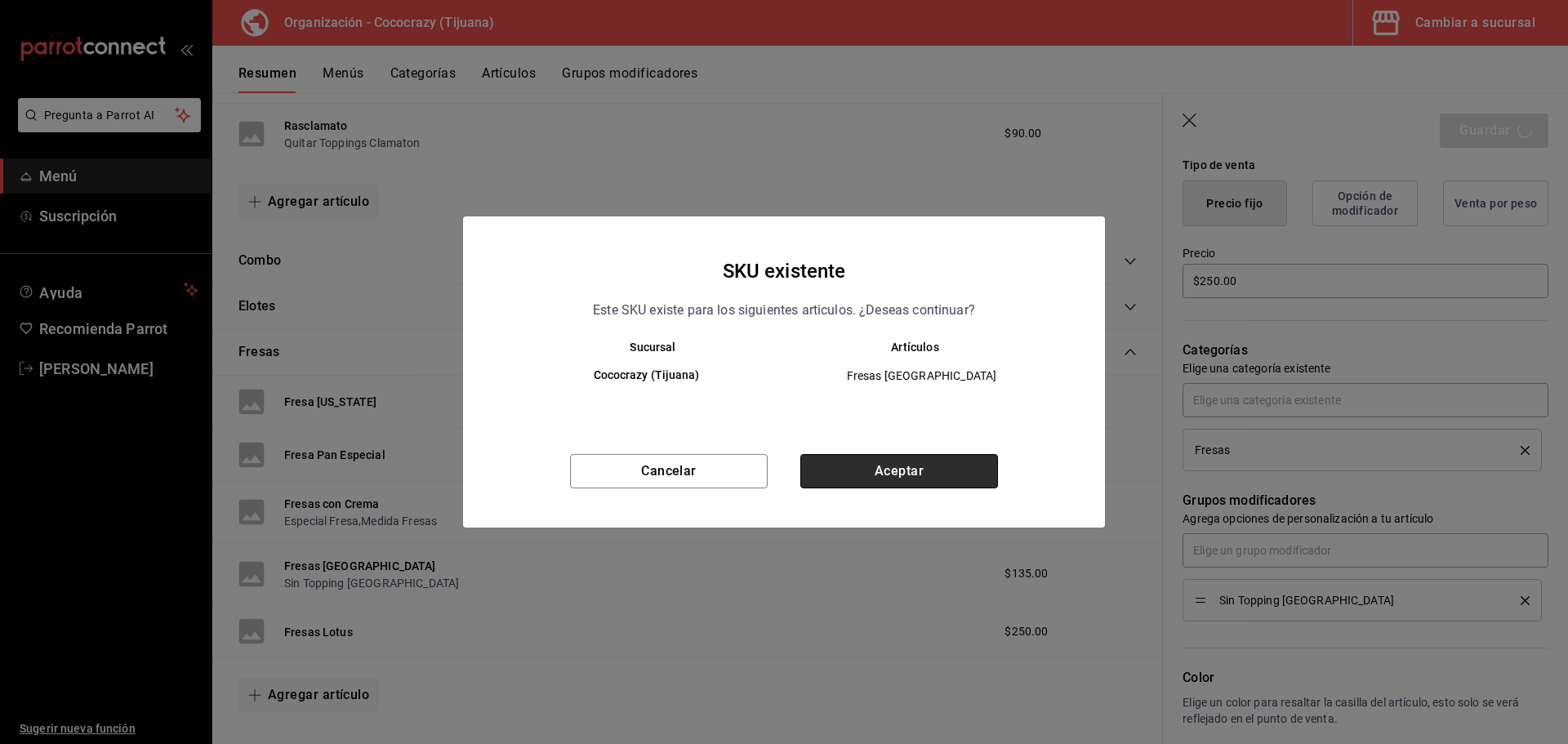
click at [878, 487] on button "Aceptar" at bounding box center [899, 471] width 198 height 34
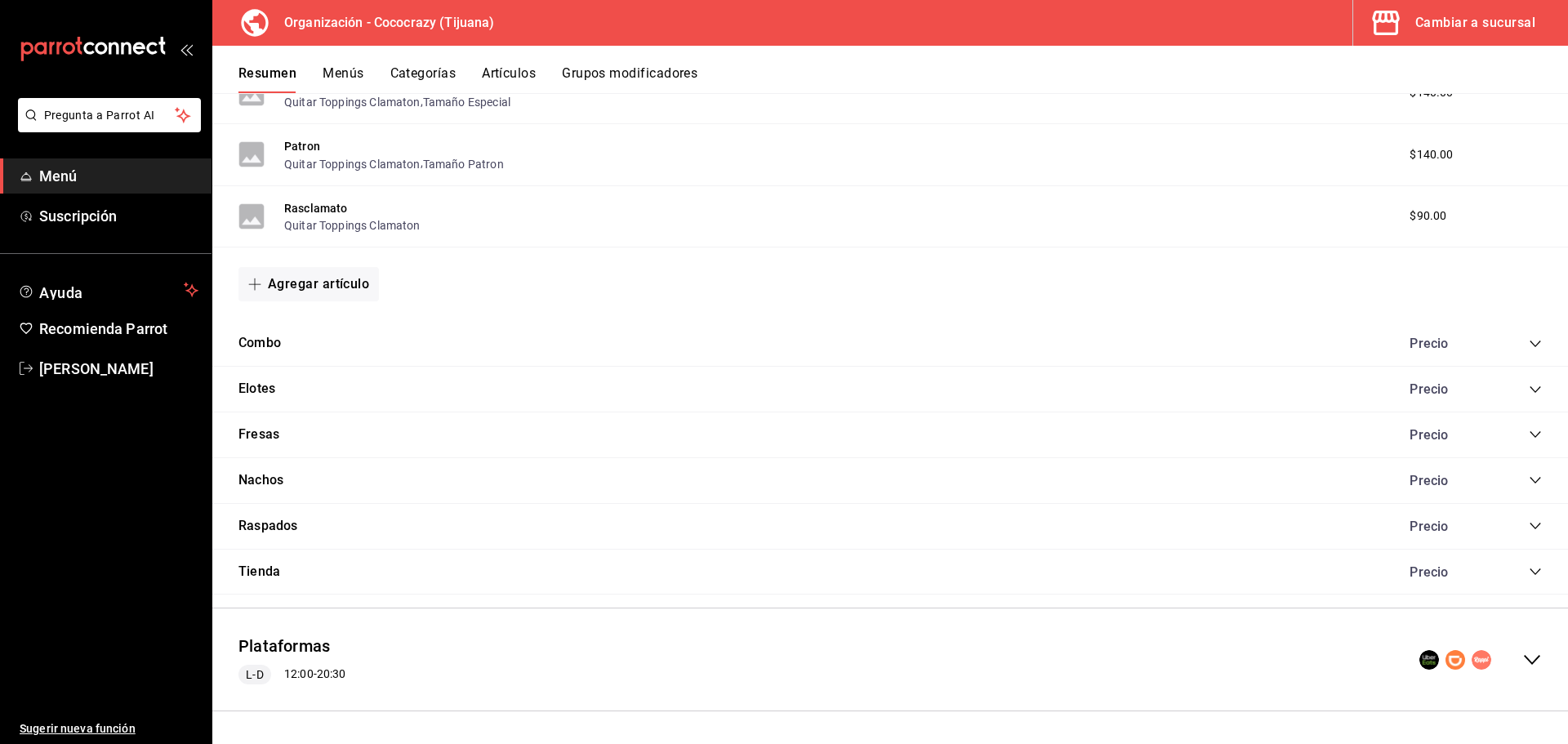
scroll to position [1523, 0]
click at [1529, 531] on icon "collapse-category-row" at bounding box center [1535, 525] width 13 height 13
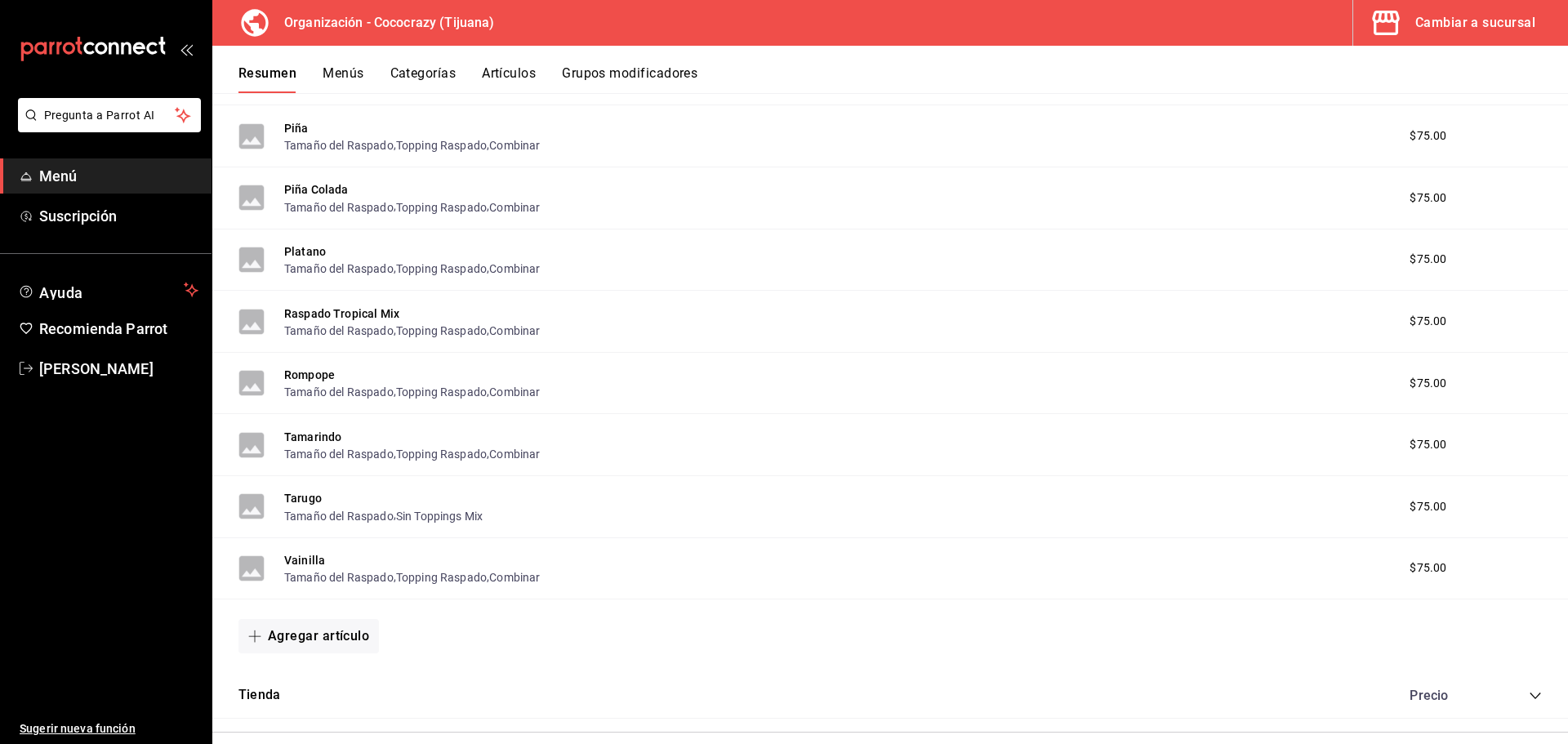
scroll to position [3325, 0]
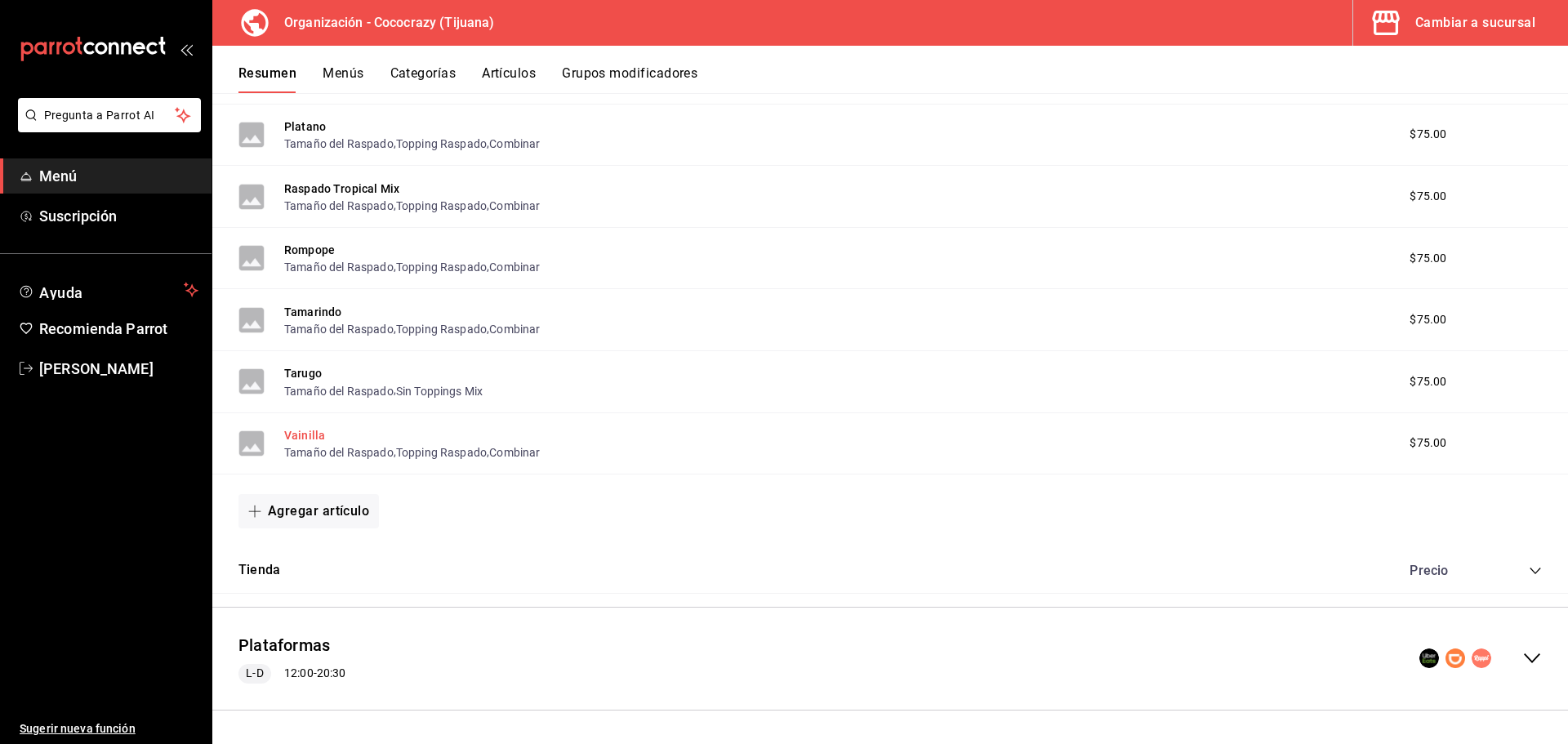
click at [310, 436] on button "Vainilla" at bounding box center [305, 435] width 41 height 16
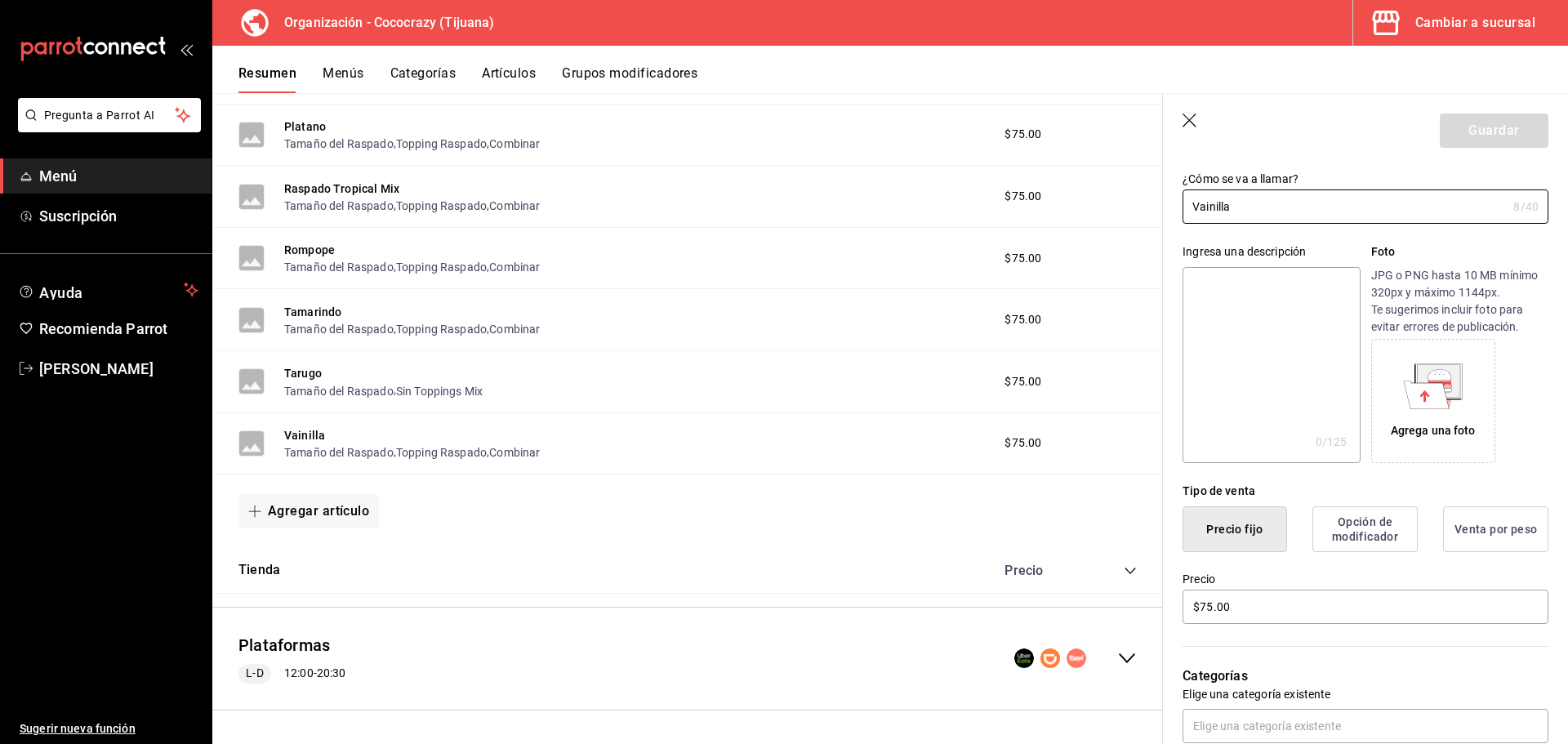
scroll to position [245, 0]
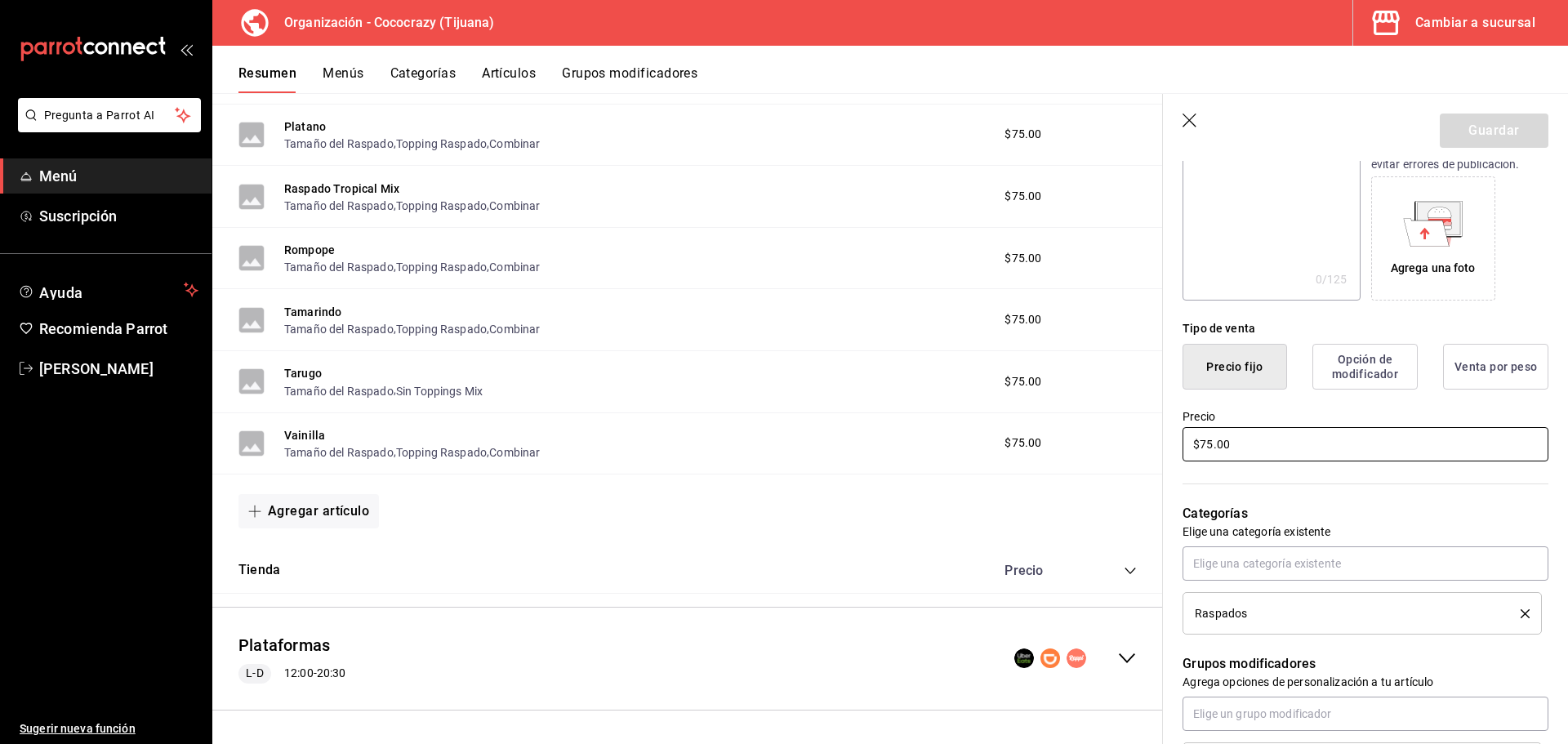
drag, startPoint x: 1255, startPoint y: 439, endPoint x: 1145, endPoint y: 445, distance: 110.2
click at [1145, 445] on main "Resumen organización Agrega y edita los menús, las categorías, artículos y grup…" at bounding box center [890, 419] width 1356 height 651
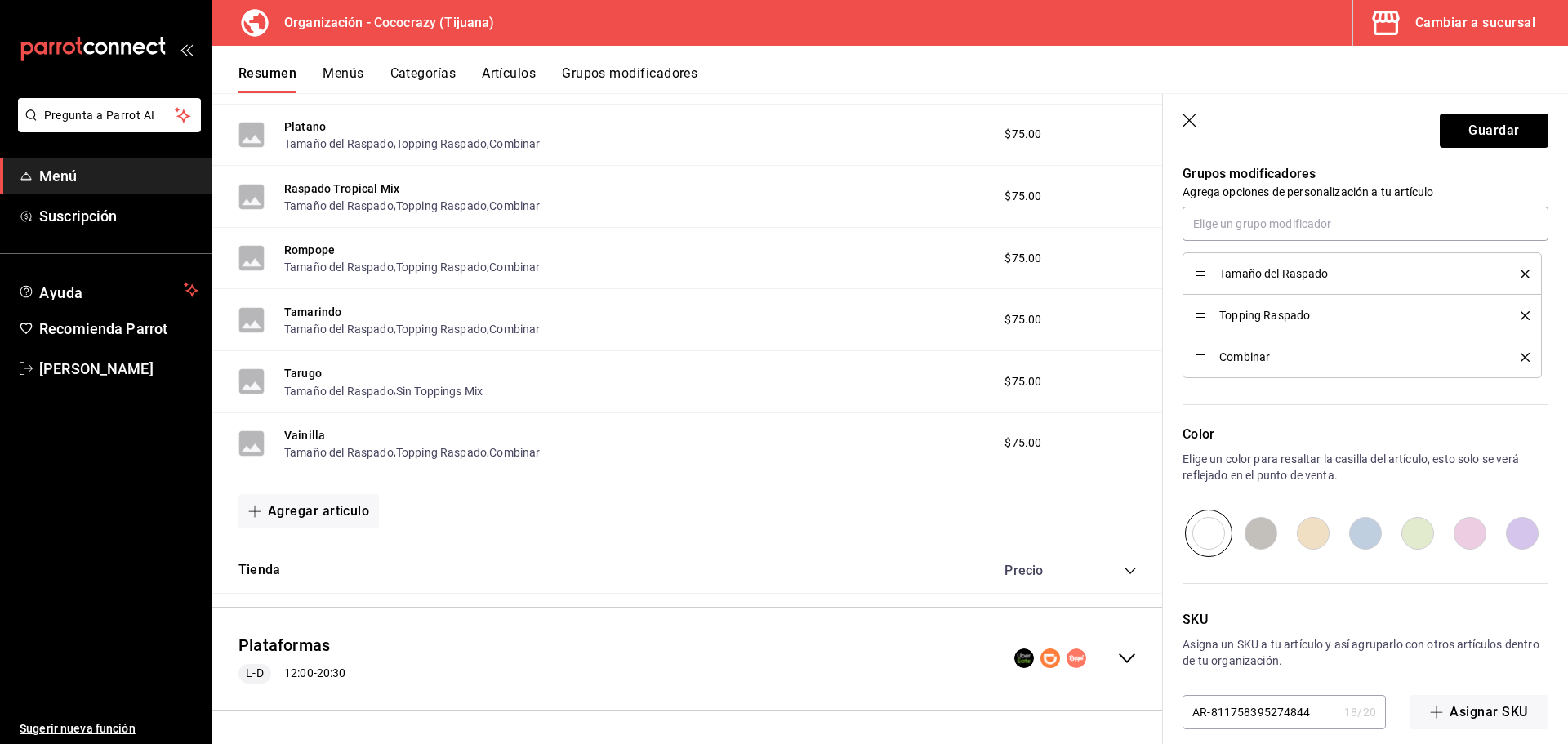
scroll to position [327, 0]
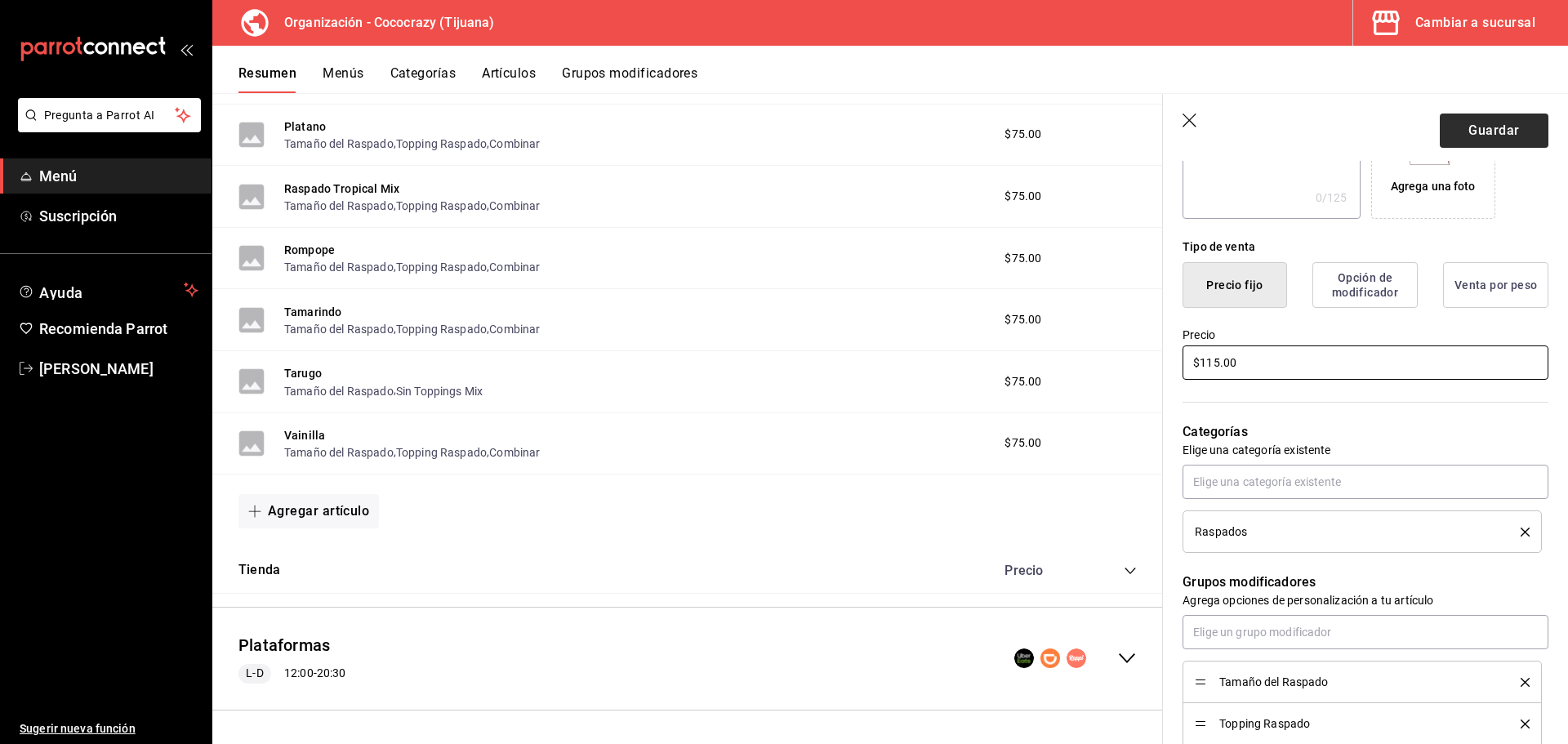
type input "$115.00"
click at [1473, 131] on button "Guardar" at bounding box center [1494, 131] width 109 height 34
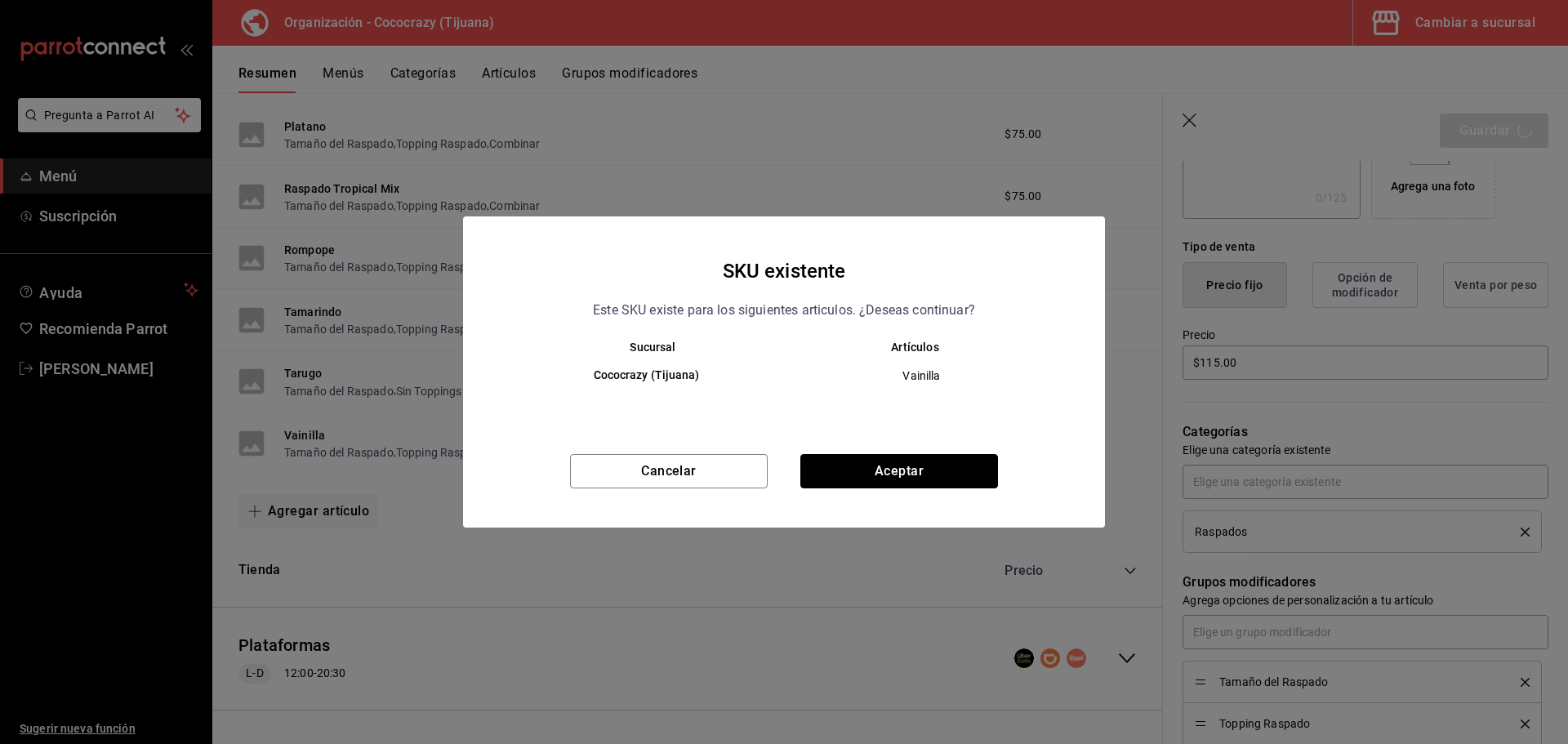
drag, startPoint x: 873, startPoint y: 456, endPoint x: 869, endPoint y: 464, distance: 8.9
click at [872, 459] on button "Aceptar" at bounding box center [899, 471] width 198 height 34
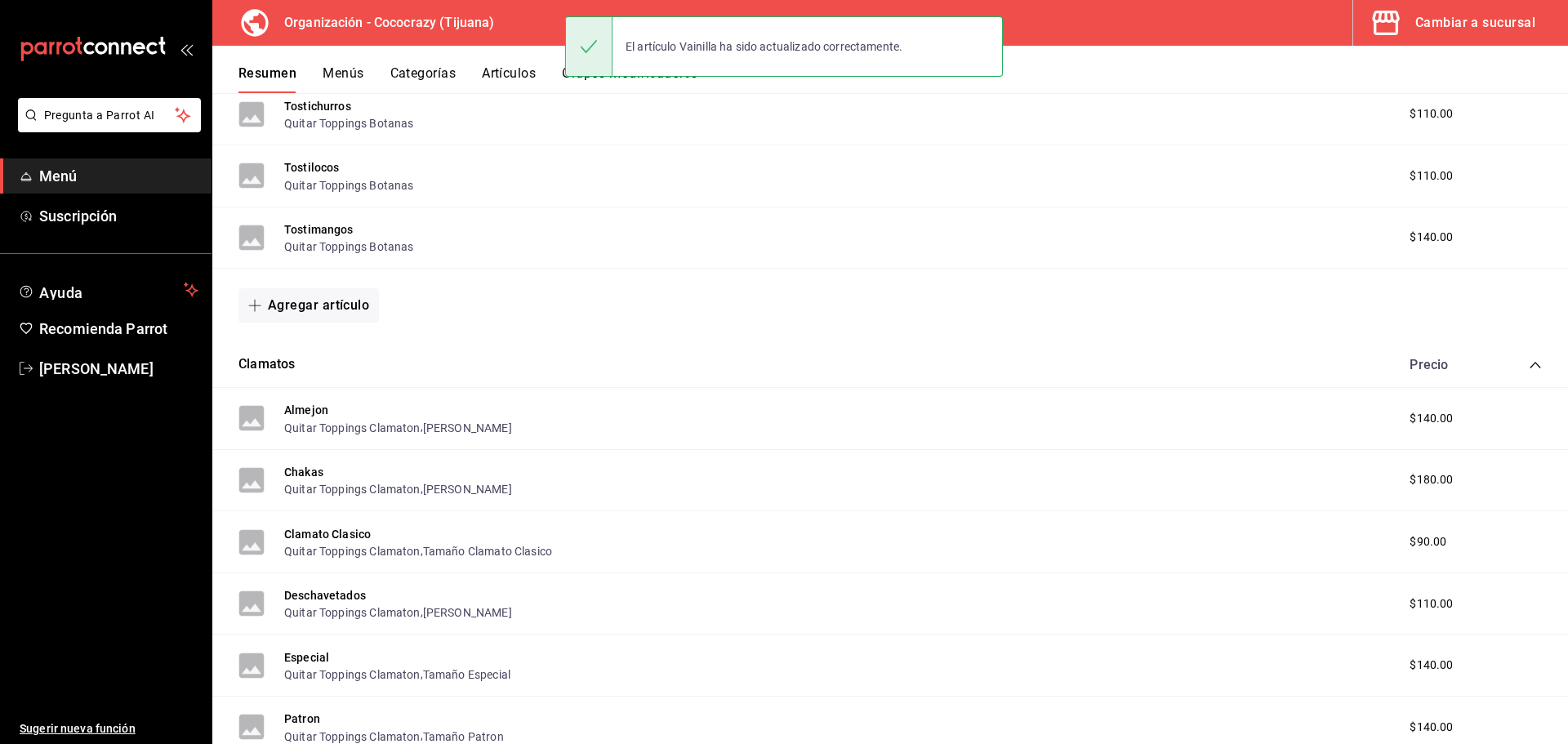
scroll to position [1523, 0]
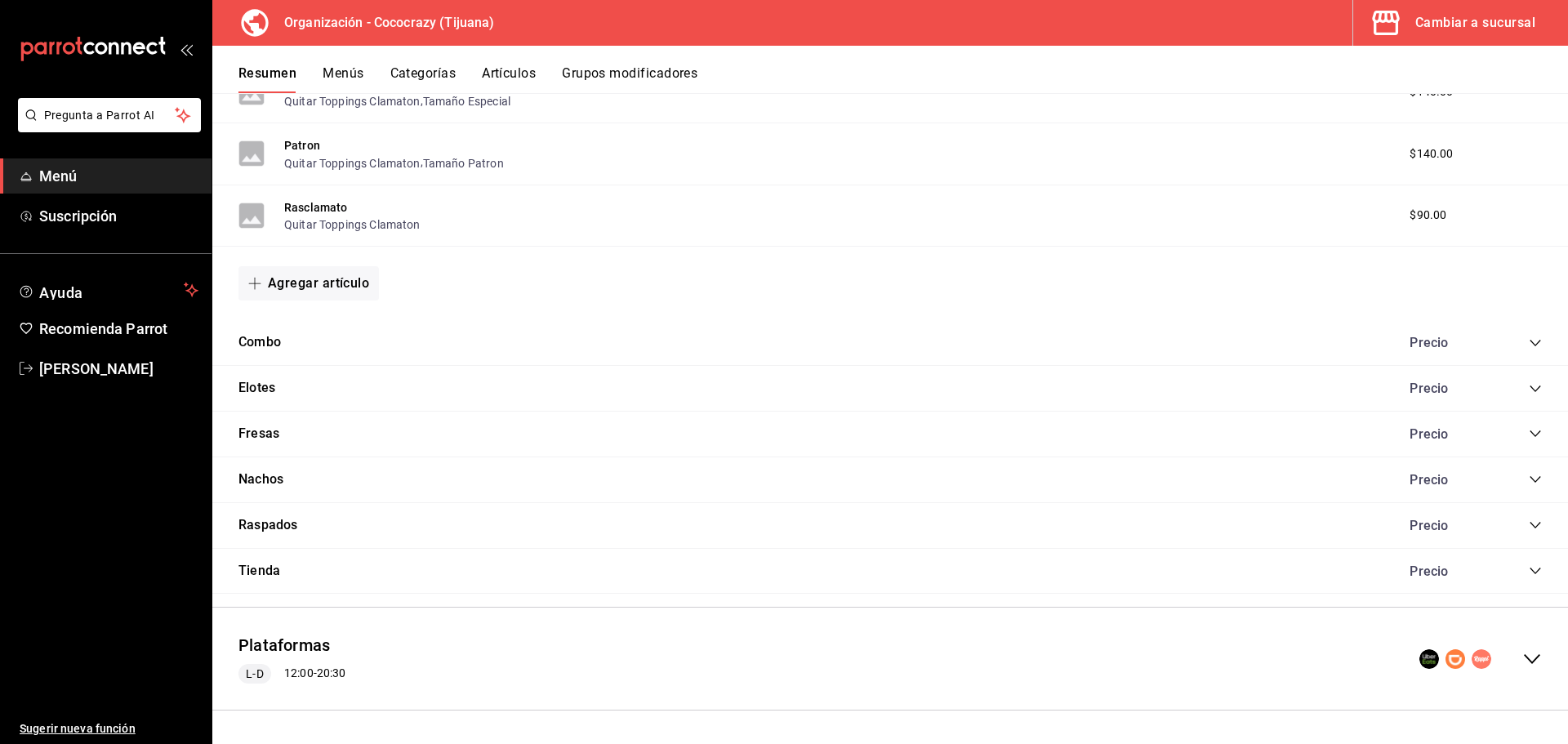
click at [340, 521] on div "Raspados Precio" at bounding box center [890, 526] width 1356 height 46
click at [1529, 525] on icon "collapse-category-row" at bounding box center [1535, 525] width 13 height 13
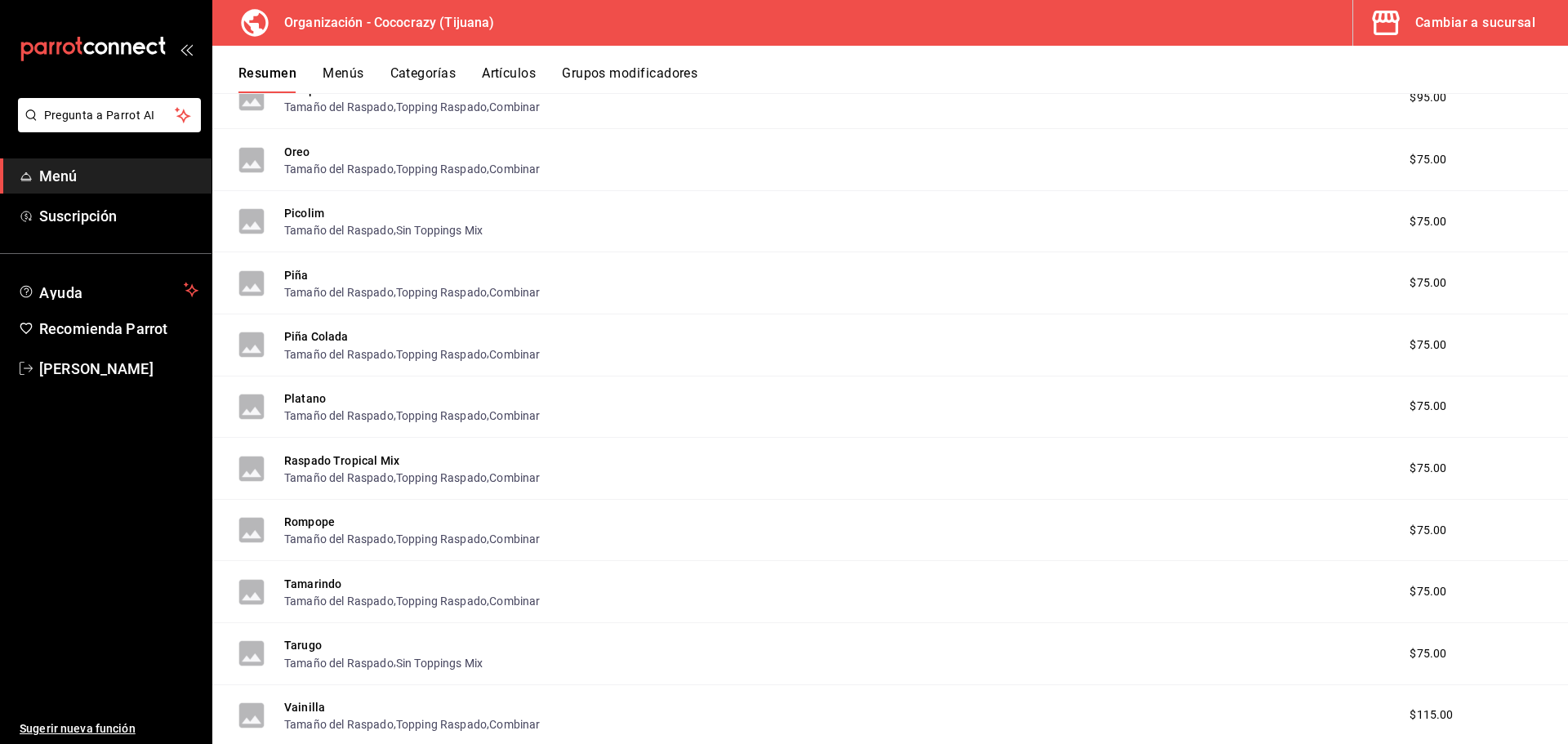
scroll to position [3325, 0]
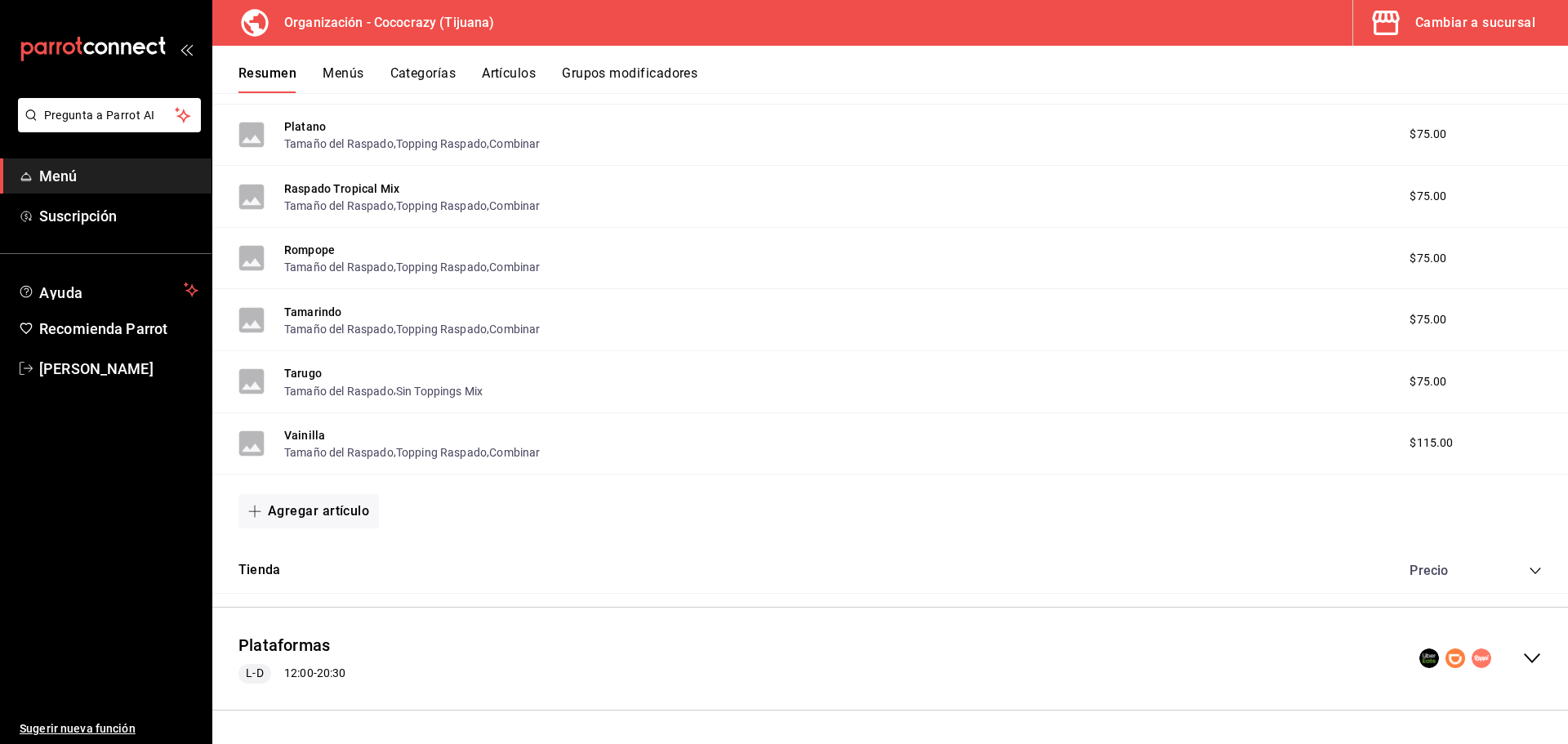
click at [1415, 448] on span "$115.00" at bounding box center [1431, 443] width 43 height 17
click at [310, 434] on button "Vainilla" at bounding box center [305, 435] width 41 height 16
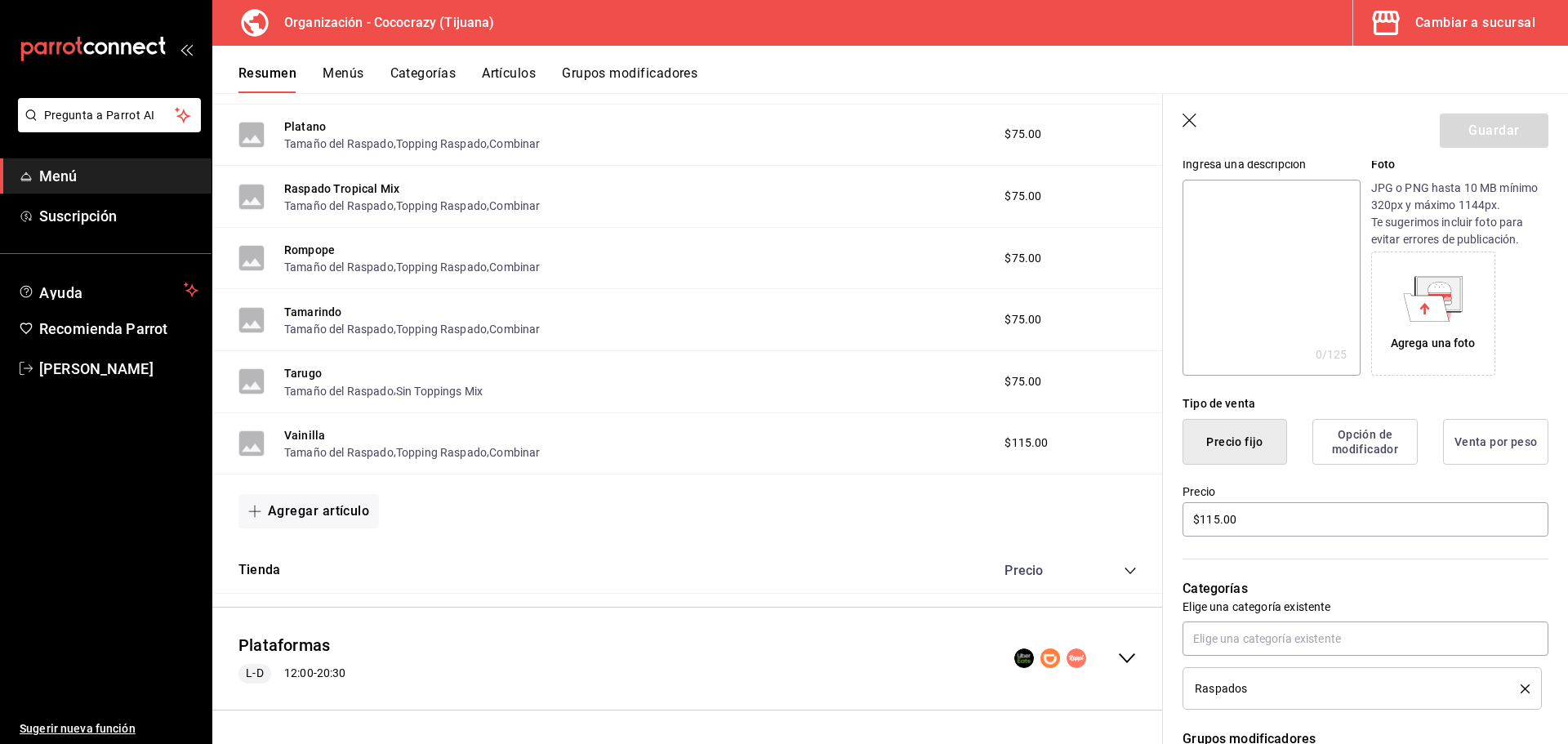
scroll to position [409, 0]
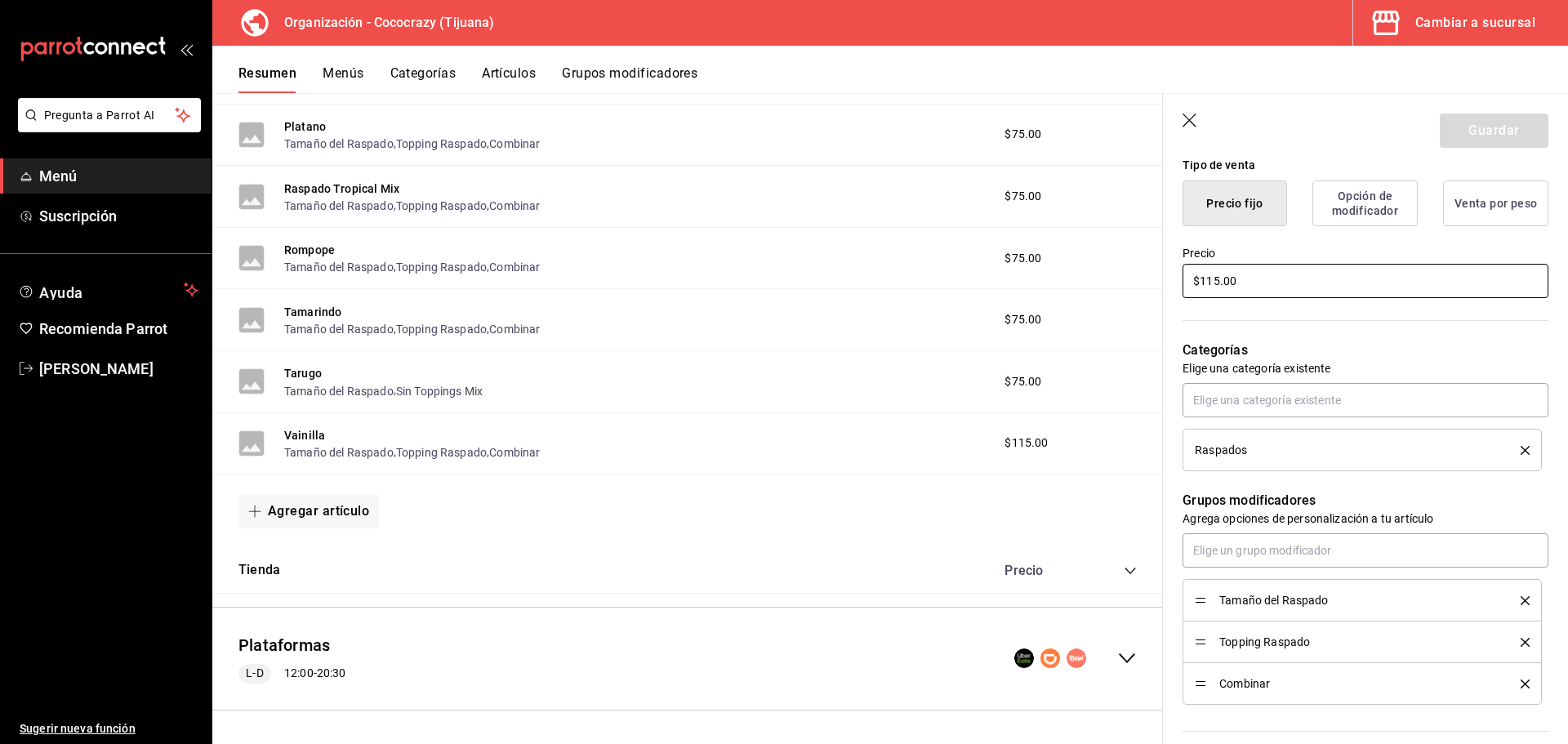
drag, startPoint x: 1263, startPoint y: 280, endPoint x: 1139, endPoint y: 281, distance: 124.0
click at [1139, 281] on main "Resumen organización Agrega y edita los menús, las categorías, artículos y grup…" at bounding box center [890, 419] width 1356 height 651
type input "$75.00"
click at [1490, 130] on button "Guardar" at bounding box center [1494, 131] width 109 height 34
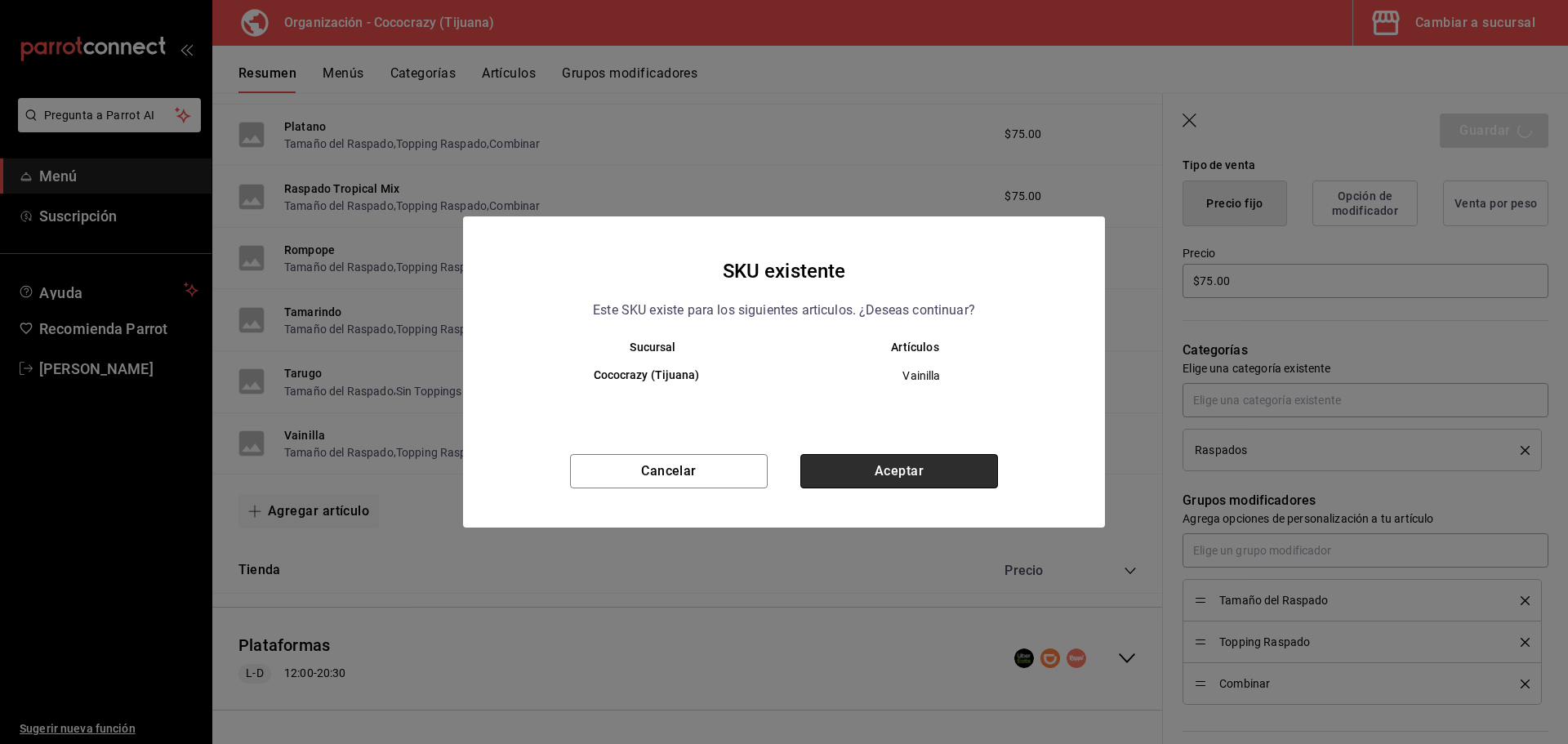
click at [974, 476] on button "Aceptar" at bounding box center [899, 471] width 198 height 34
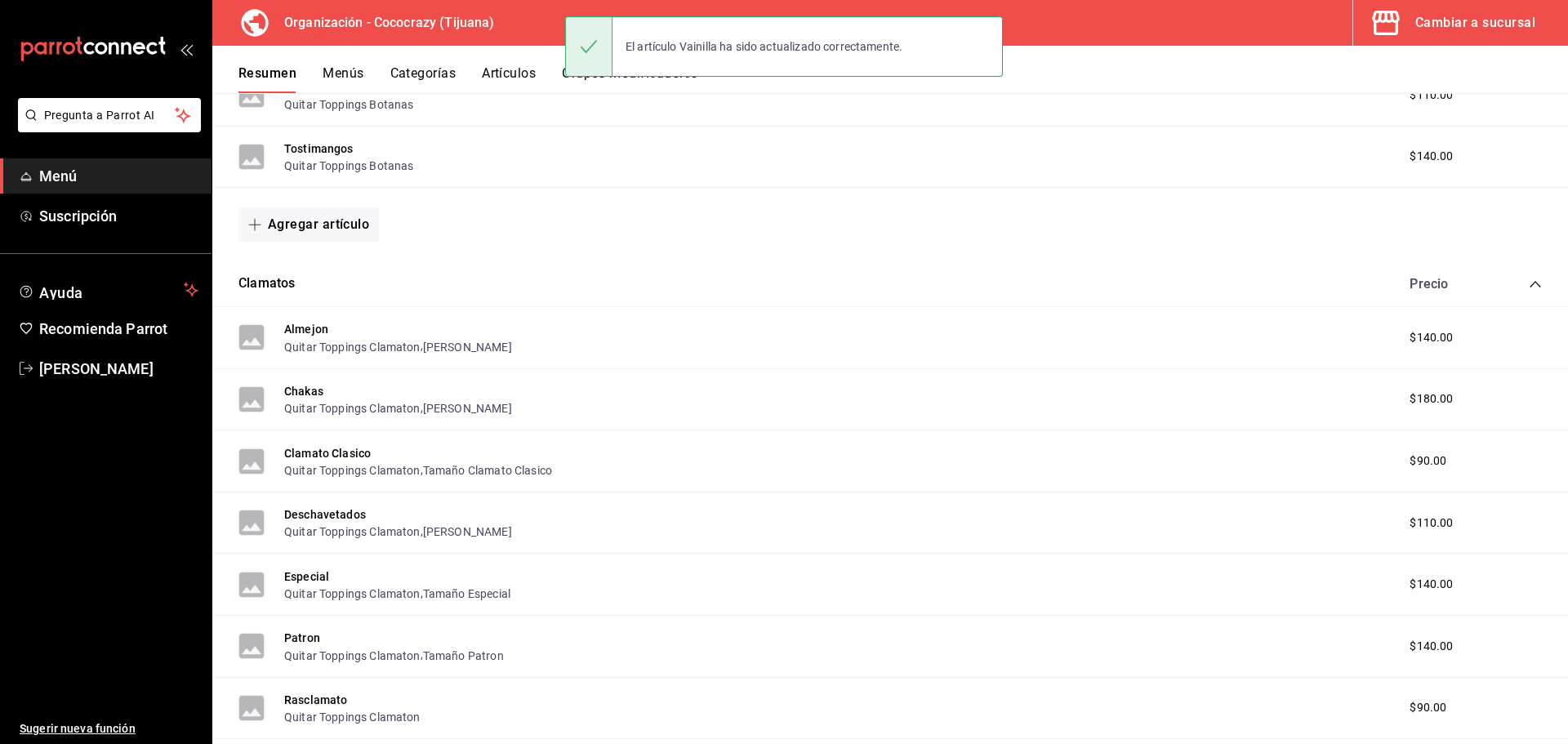
scroll to position [1523, 0]
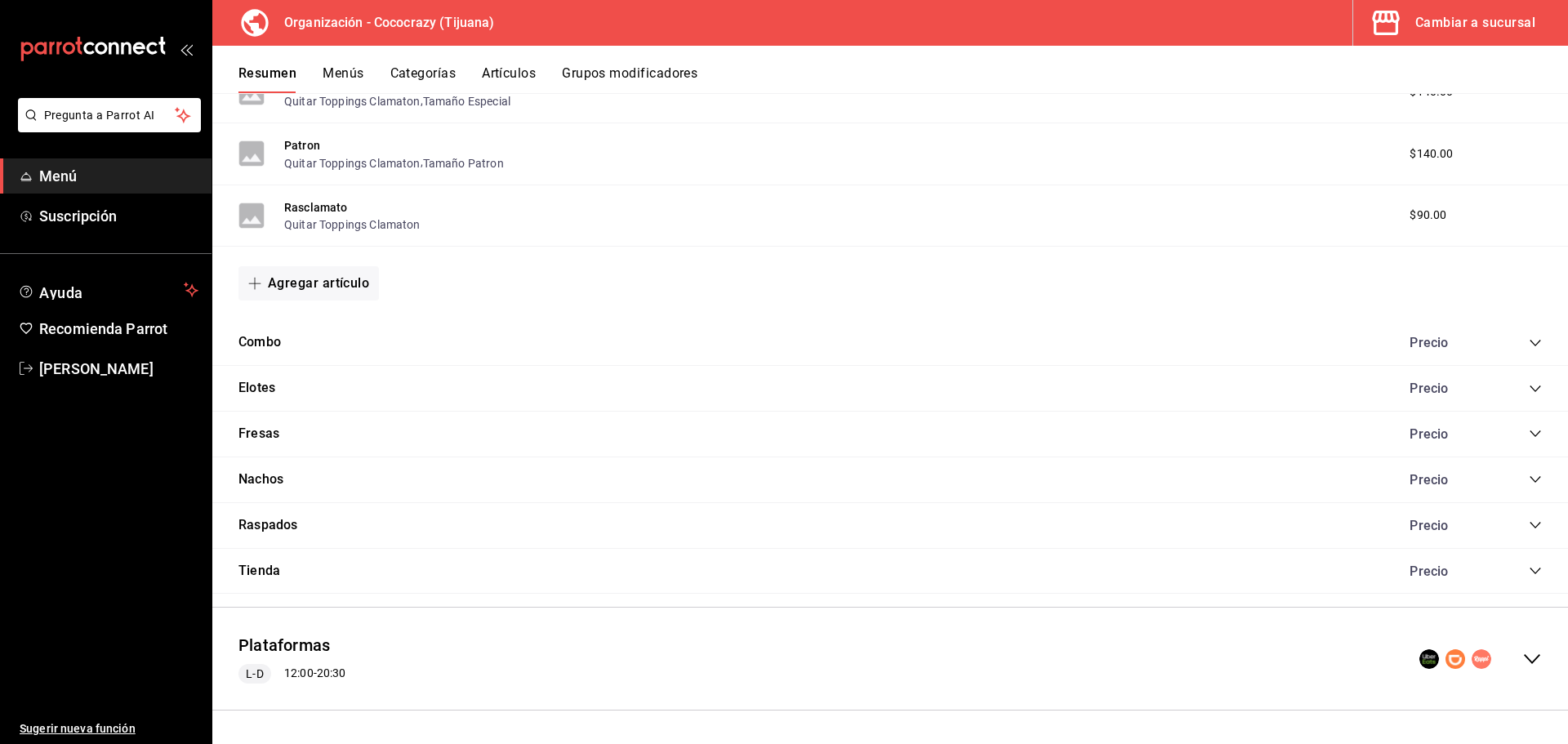
click at [1529, 521] on icon "collapse-category-row" at bounding box center [1535, 525] width 13 height 13
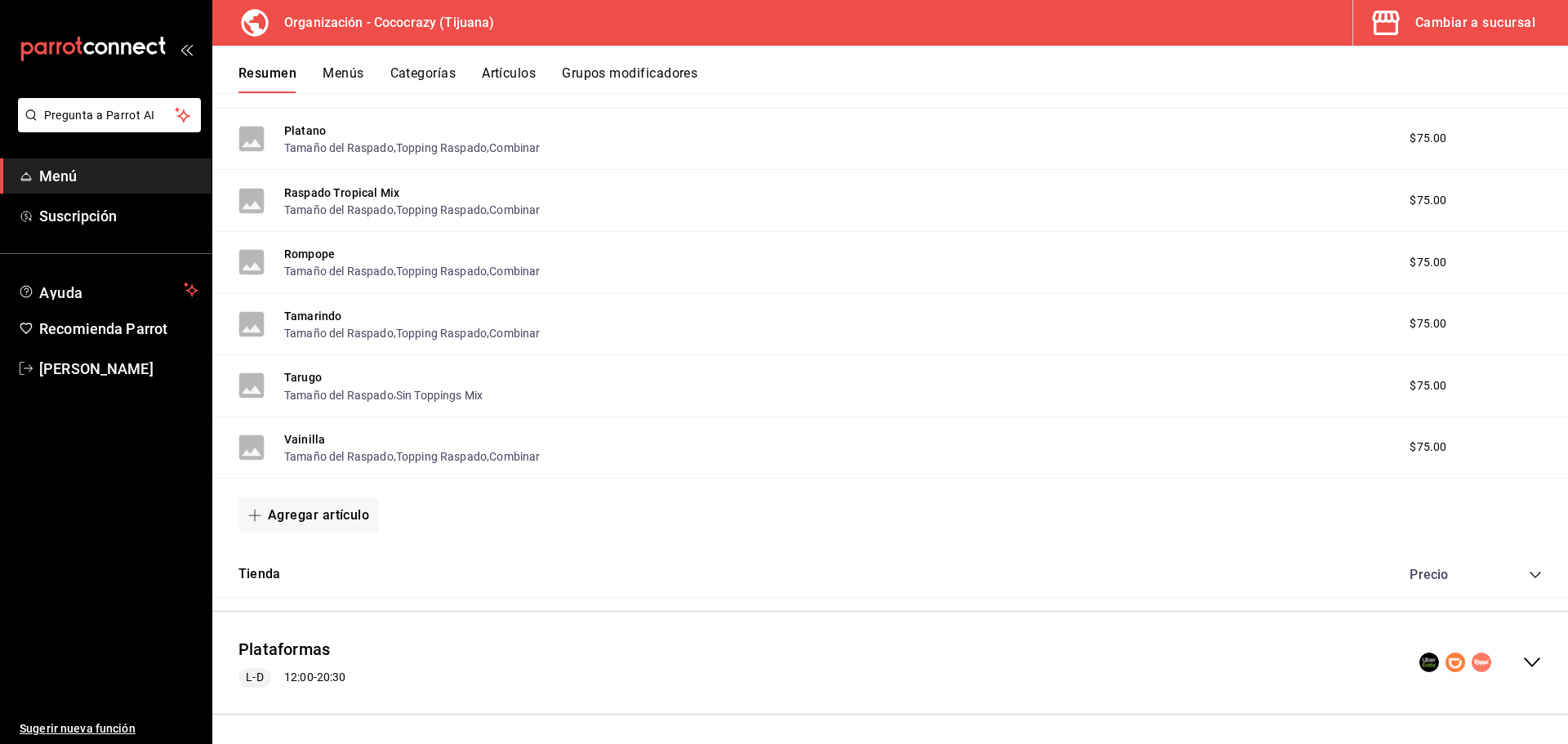
scroll to position [3325, 0]
click at [1419, 441] on span "$75.00" at bounding box center [1428, 443] width 37 height 17
click at [302, 424] on div "Vainilla Tamaño del Raspado , Topping Raspado , Combinar $75.00" at bounding box center [890, 444] width 1356 height 62
click at [1530, 646] on div "Plataformas L-D 12:00 - 20:30" at bounding box center [890, 658] width 1356 height 76
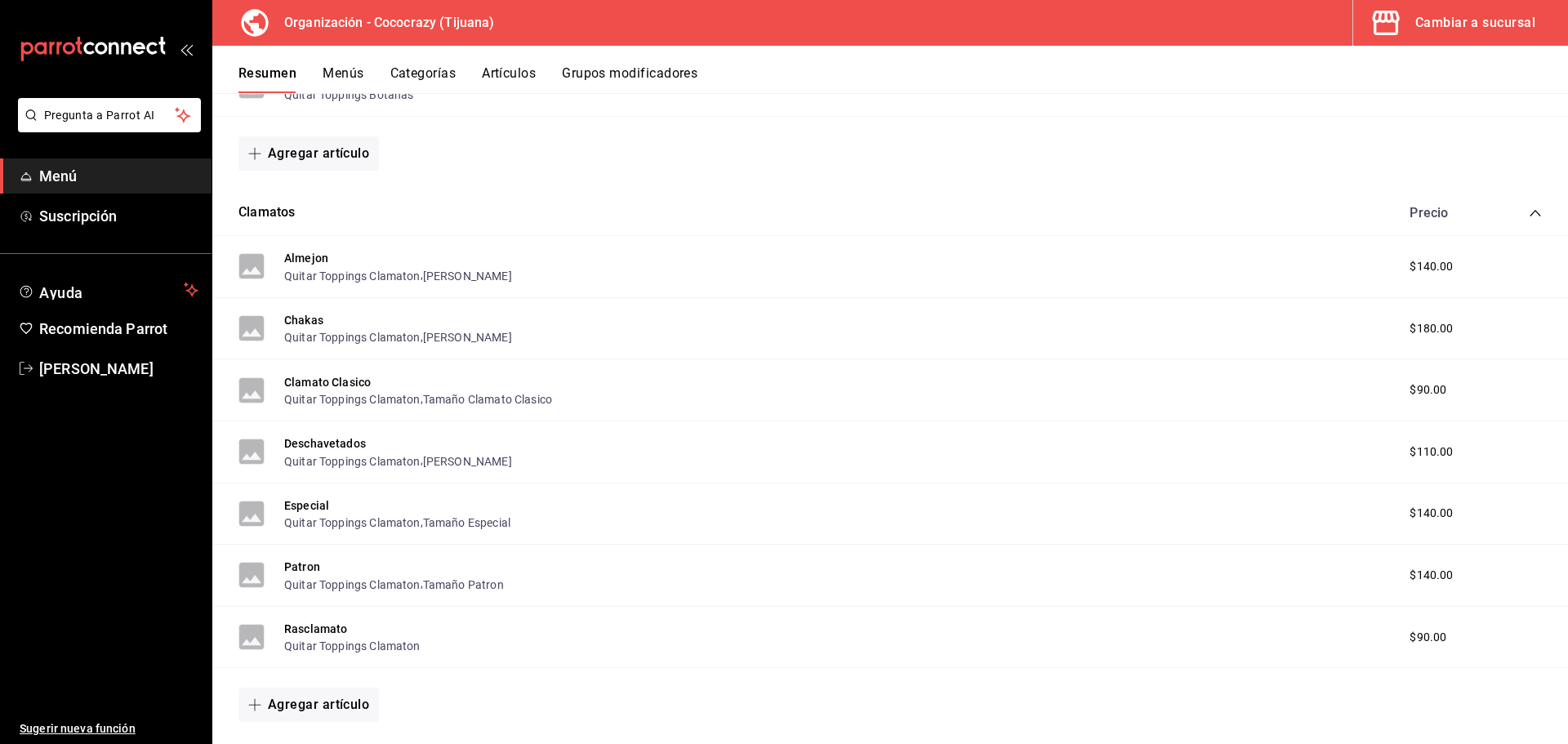
scroll to position [5120, 0]
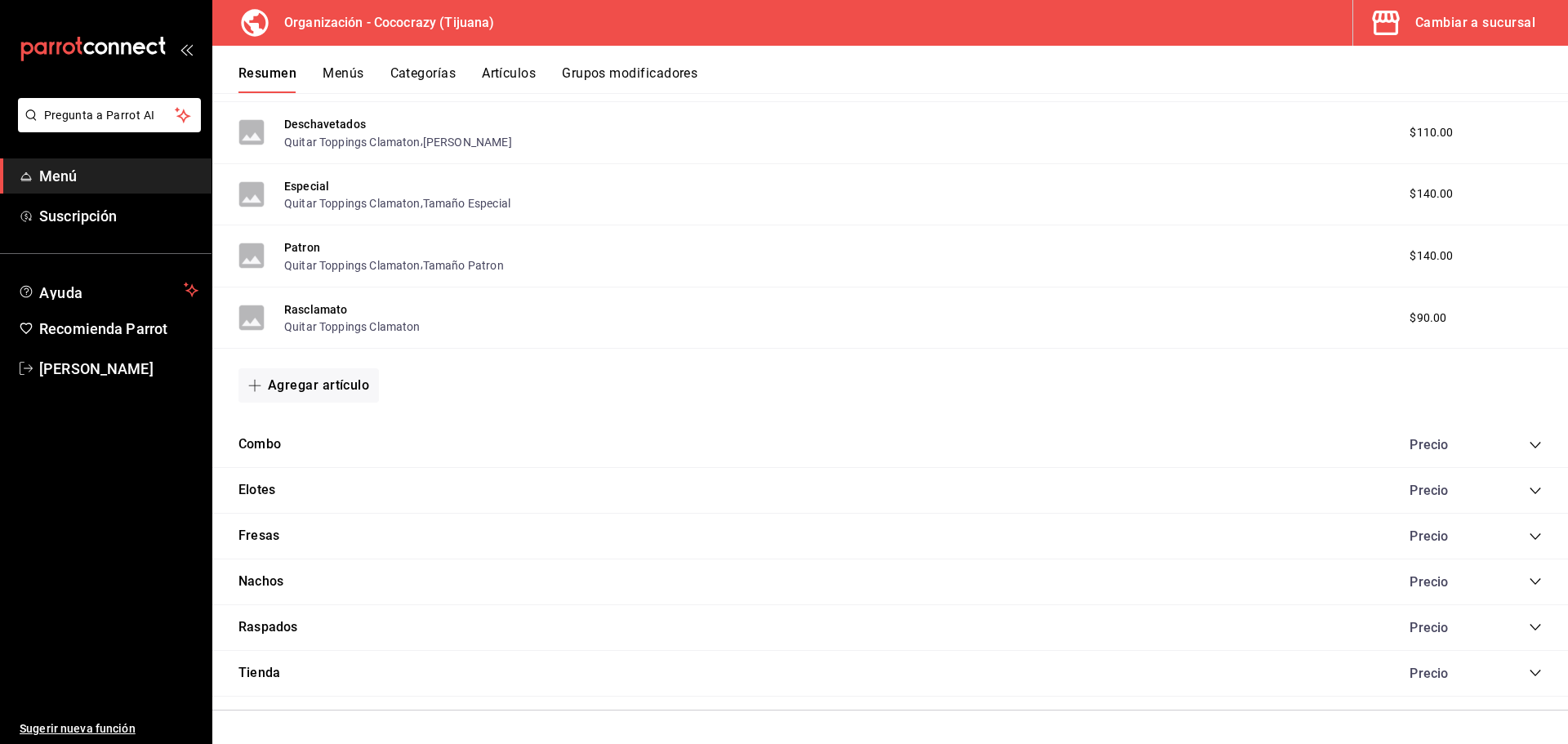
click at [1529, 626] on icon "collapse-category-row" at bounding box center [1535, 627] width 13 height 13
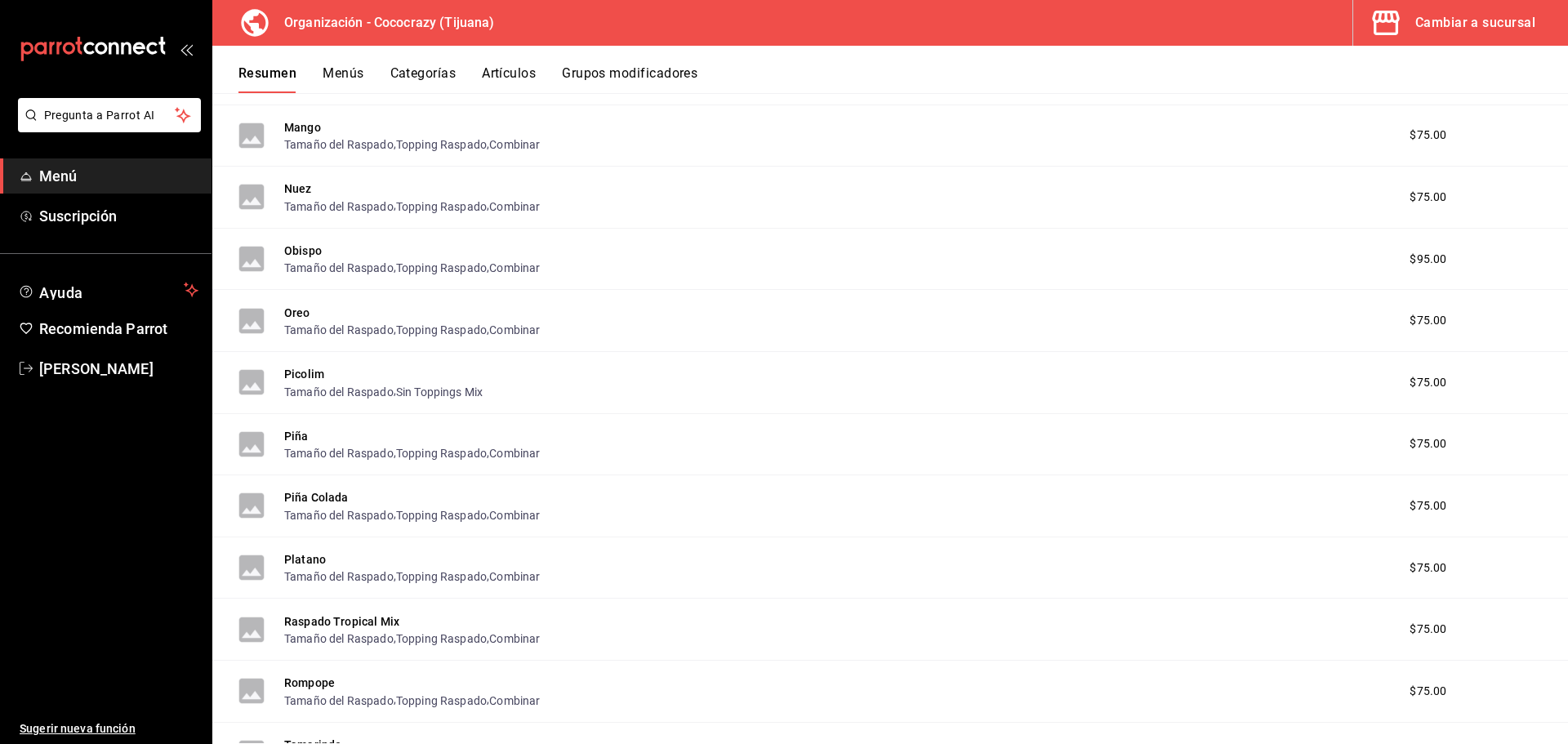
scroll to position [6921, 0]
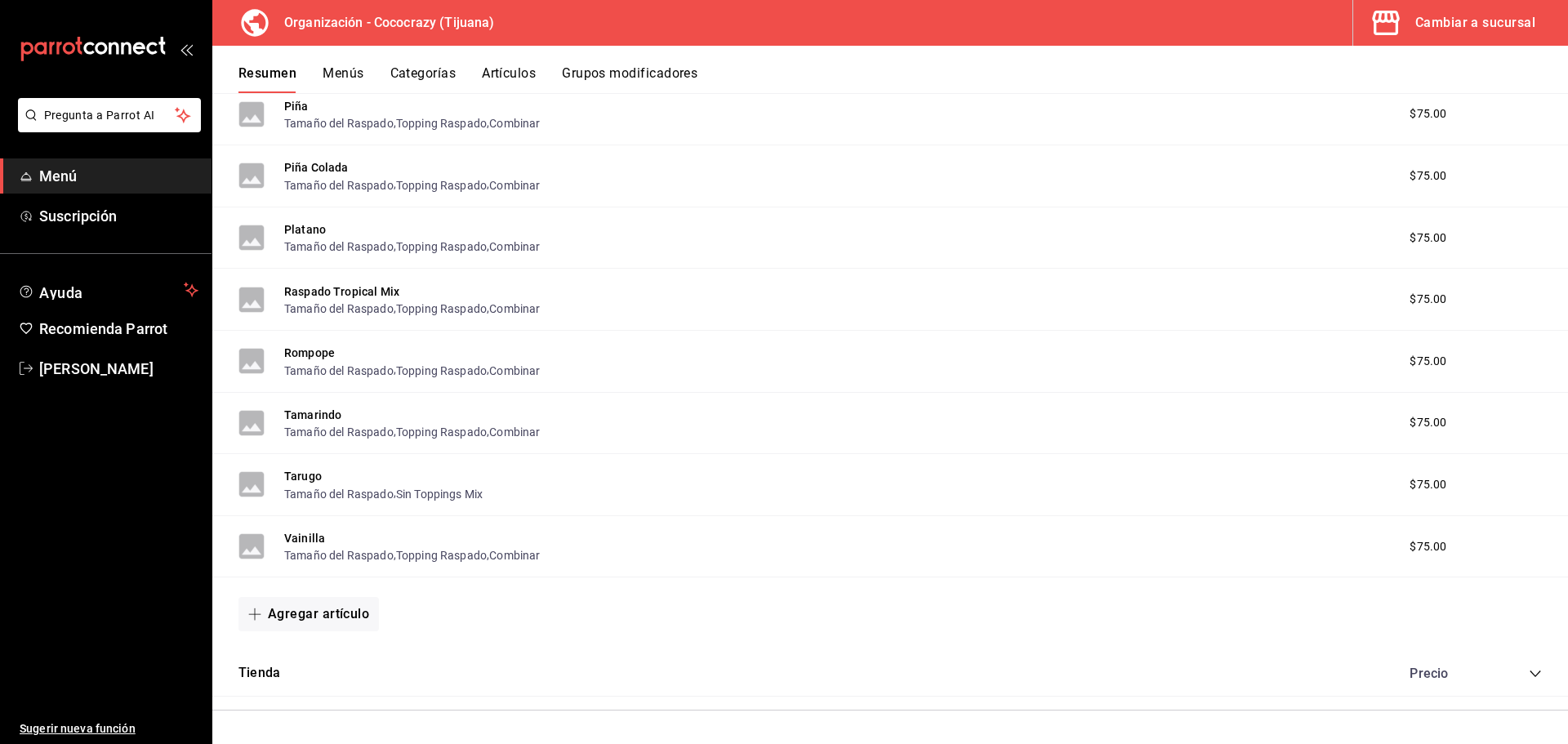
drag, startPoint x: 300, startPoint y: 536, endPoint x: 1168, endPoint y: 570, distance: 868.7
click at [298, 536] on button "Vainilla" at bounding box center [305, 538] width 41 height 16
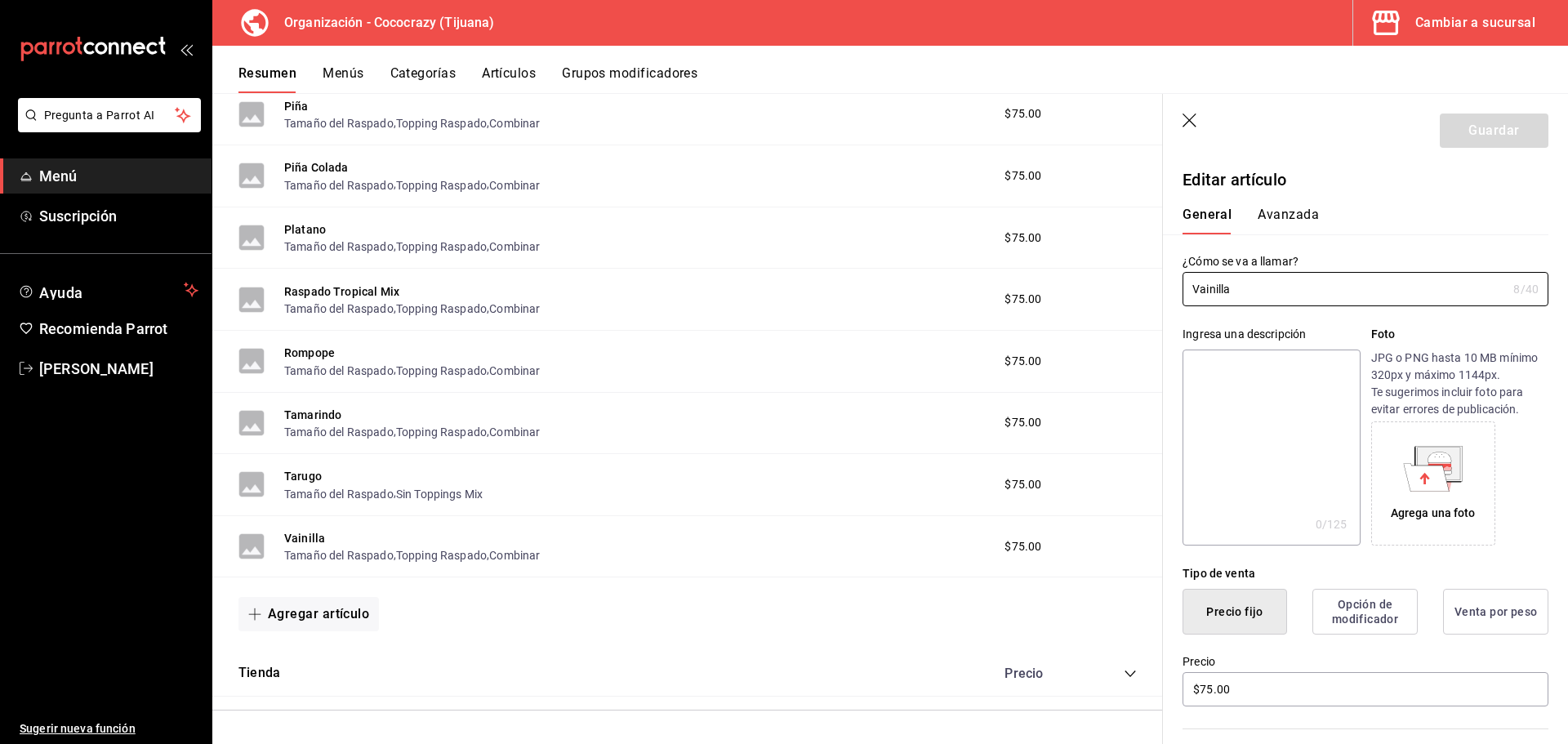
scroll to position [163, 0]
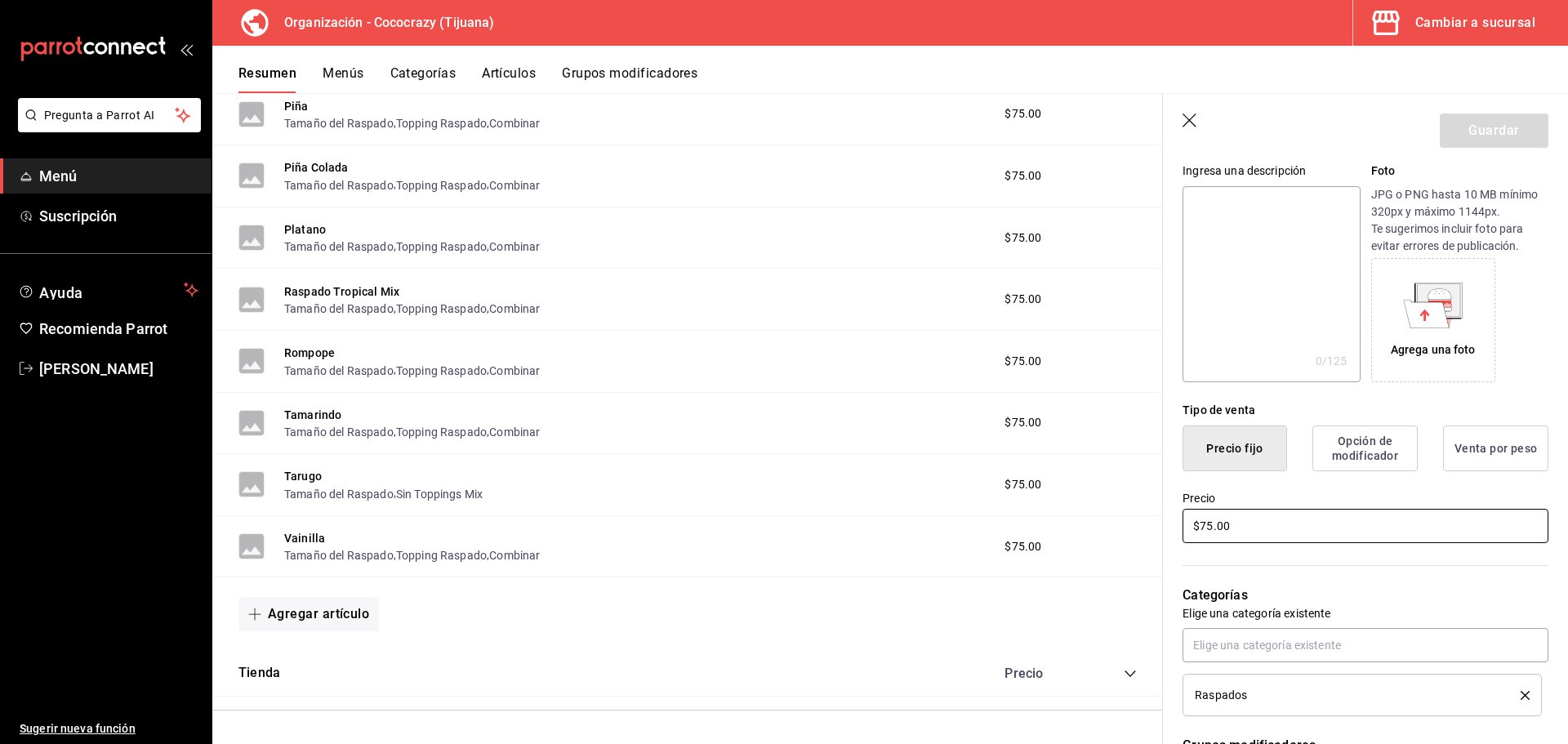
drag, startPoint x: 1210, startPoint y: 524, endPoint x: 1147, endPoint y: 532, distance: 63.5
click at [1149, 532] on main "Resumen organización Agrega y edita los menús, las categorías, artículos y grup…" at bounding box center [890, 419] width 1356 height 651
type input "$115.00"
click at [1484, 129] on button "Guardar" at bounding box center [1494, 131] width 109 height 34
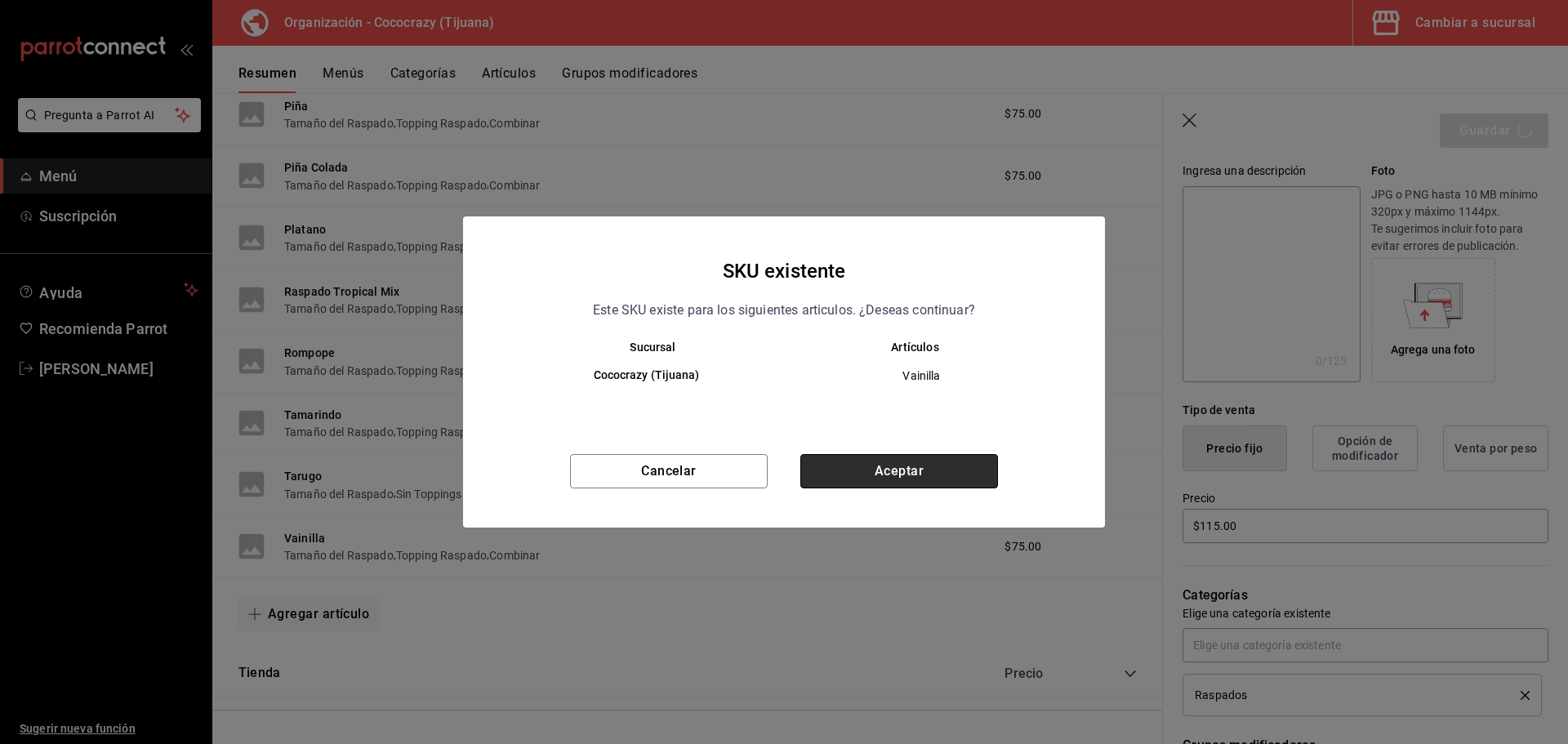
click at [857, 476] on button "Aceptar" at bounding box center [899, 471] width 198 height 34
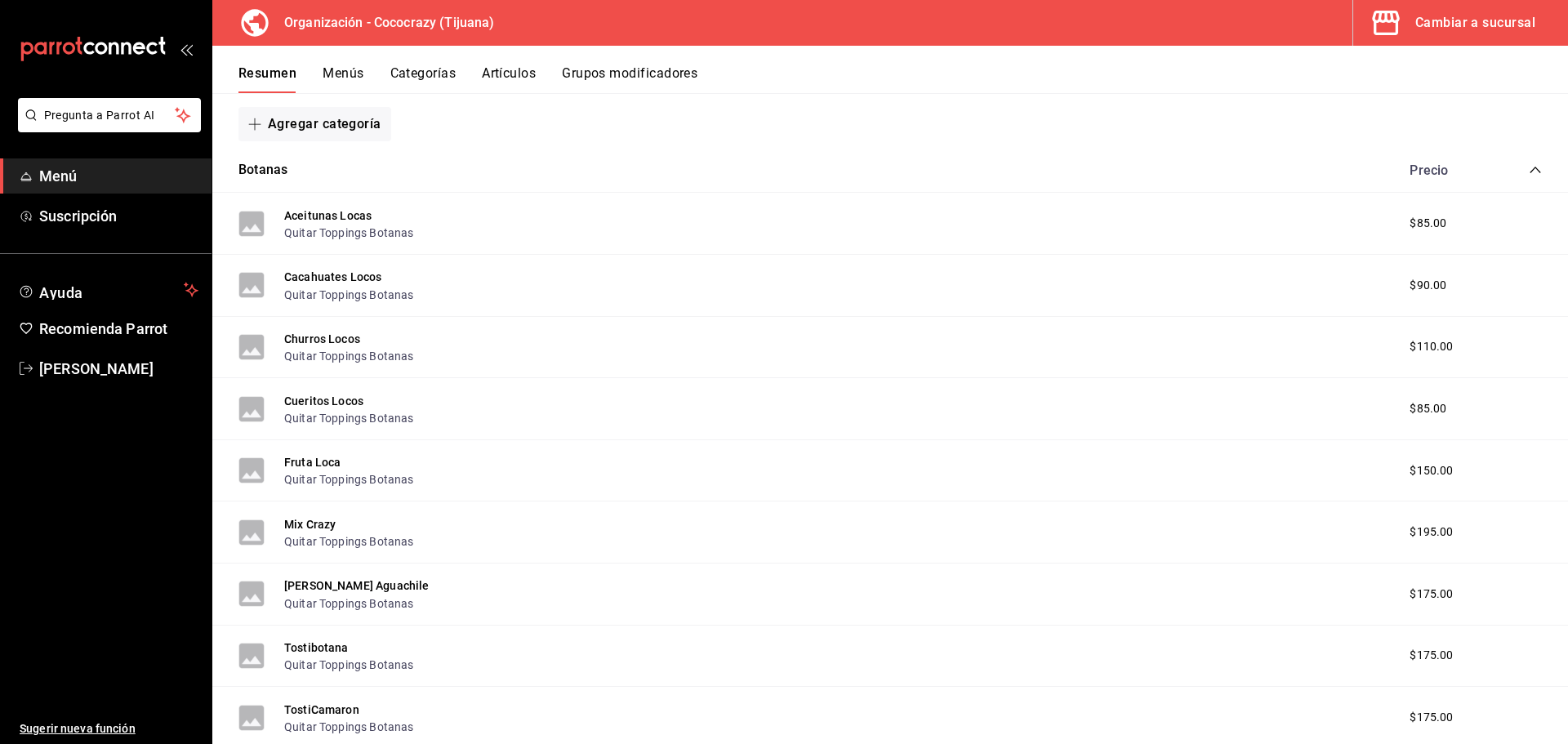
scroll to position [1523, 0]
